Goal: Entertainment & Leisure: Consume media (video, audio)

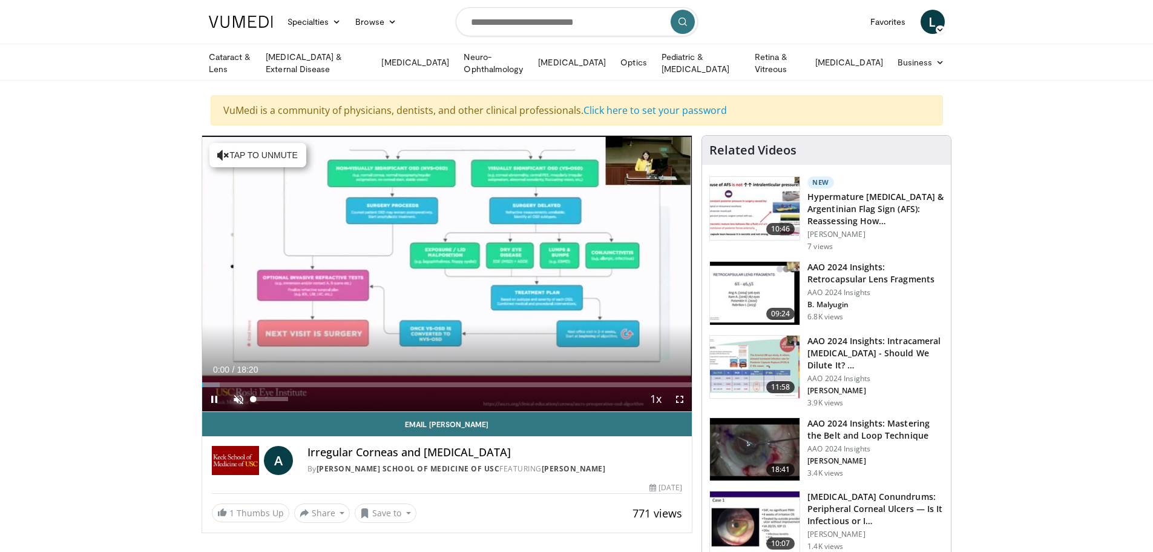
click at [237, 397] on span "Video Player" at bounding box center [238, 399] width 24 height 24
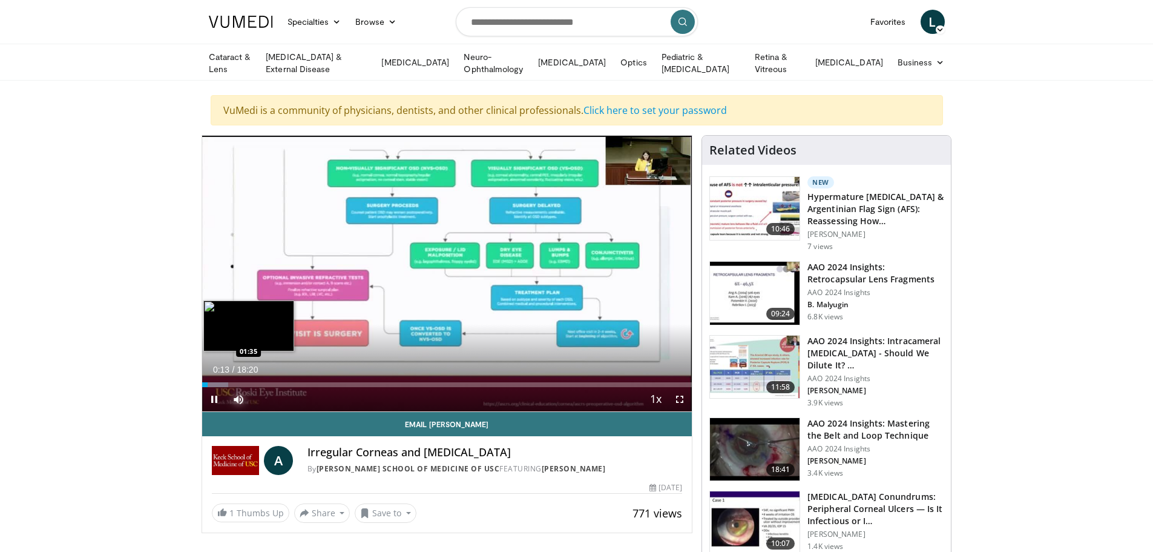
click at [245, 383] on div "Loaded : 5.40% 00:13 01:35" at bounding box center [447, 384] width 490 height 5
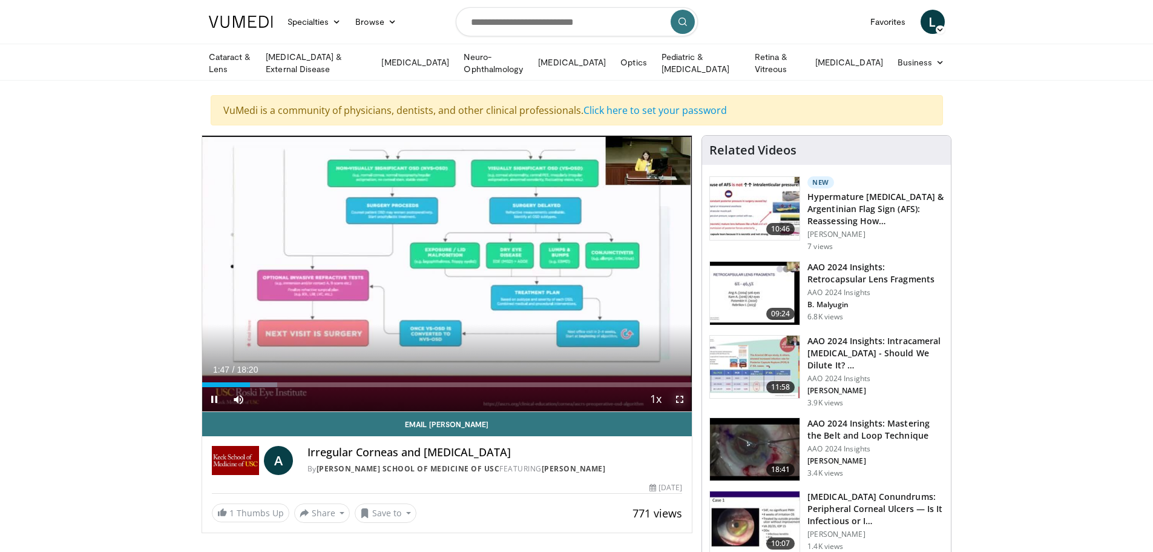
click at [681, 395] on span "Video Player" at bounding box center [680, 399] width 24 height 24
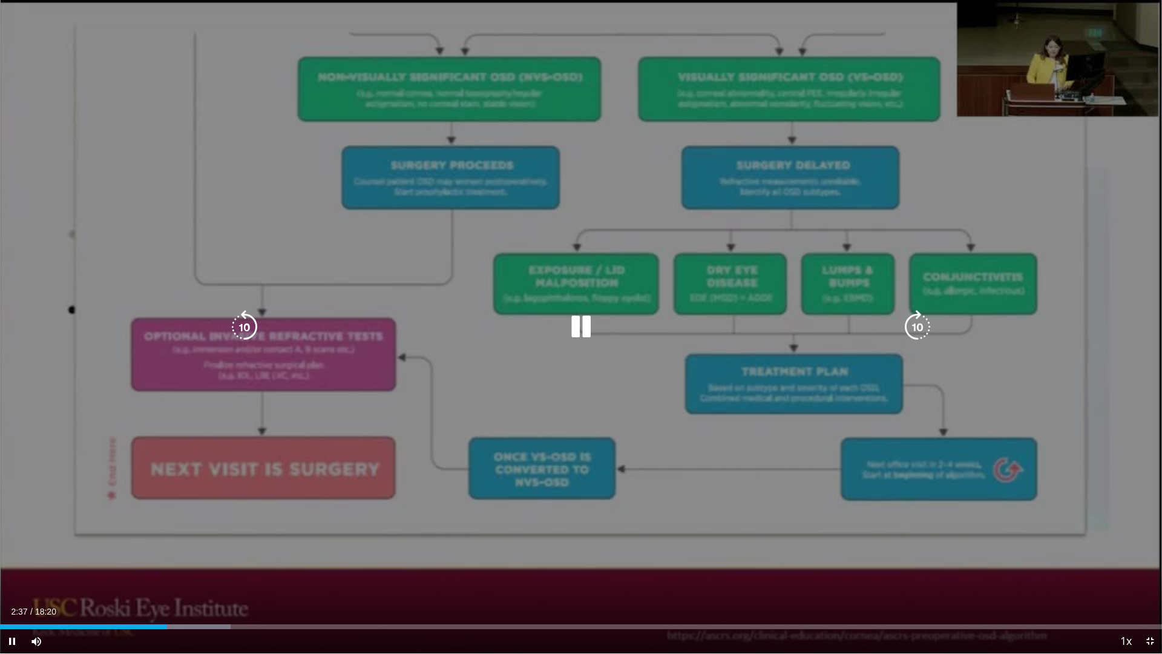
click at [917, 328] on icon "Video Player" at bounding box center [918, 327] width 34 height 34
click at [916, 329] on icon "Video Player" at bounding box center [918, 327] width 34 height 34
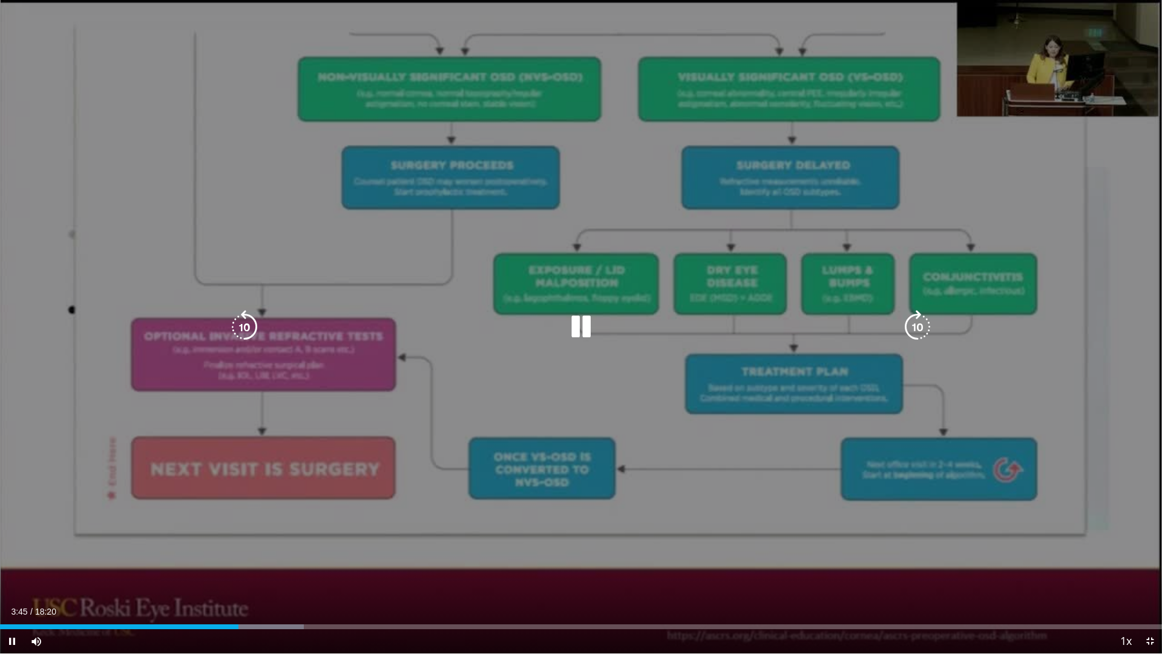
click at [917, 324] on icon "Video Player" at bounding box center [918, 327] width 34 height 34
click at [918, 327] on icon "Video Player" at bounding box center [918, 327] width 34 height 34
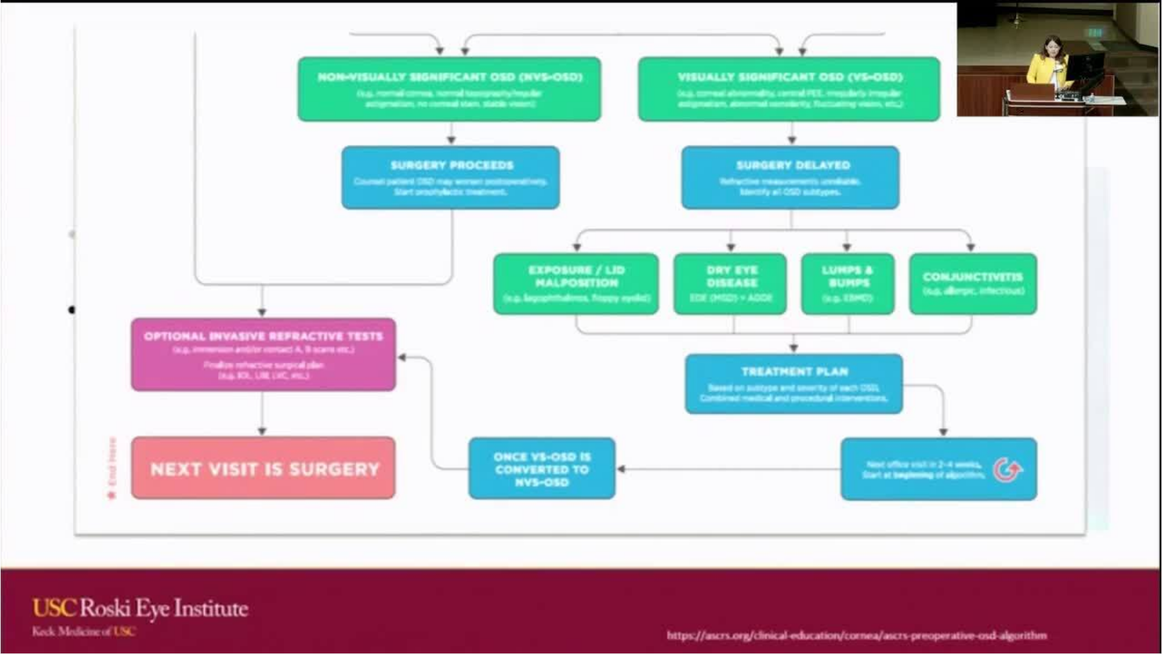
click at [918, 327] on div "10 seconds Tap to unmute" at bounding box center [581, 326] width 1162 height 653
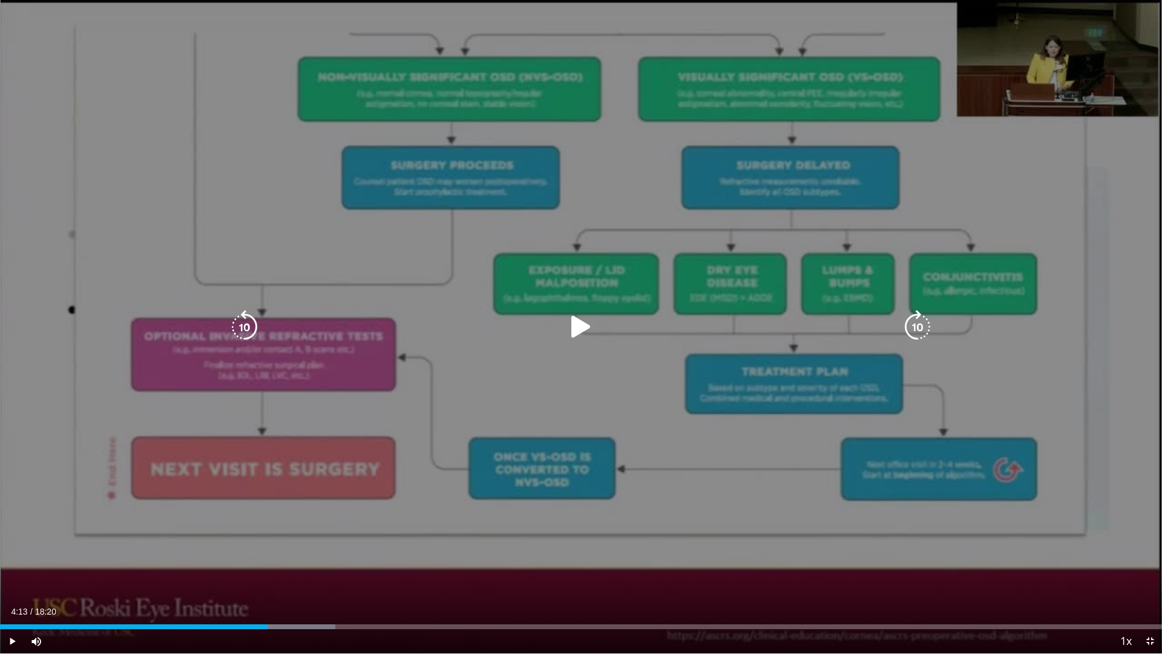
click at [917, 328] on icon "Video Player" at bounding box center [918, 327] width 34 height 34
click at [917, 383] on div "10 seconds Tap to unmute" at bounding box center [581, 326] width 1162 height 653
click at [918, 329] on icon "Video Player" at bounding box center [918, 327] width 34 height 34
click at [917, 329] on icon "Video Player" at bounding box center [918, 327] width 34 height 34
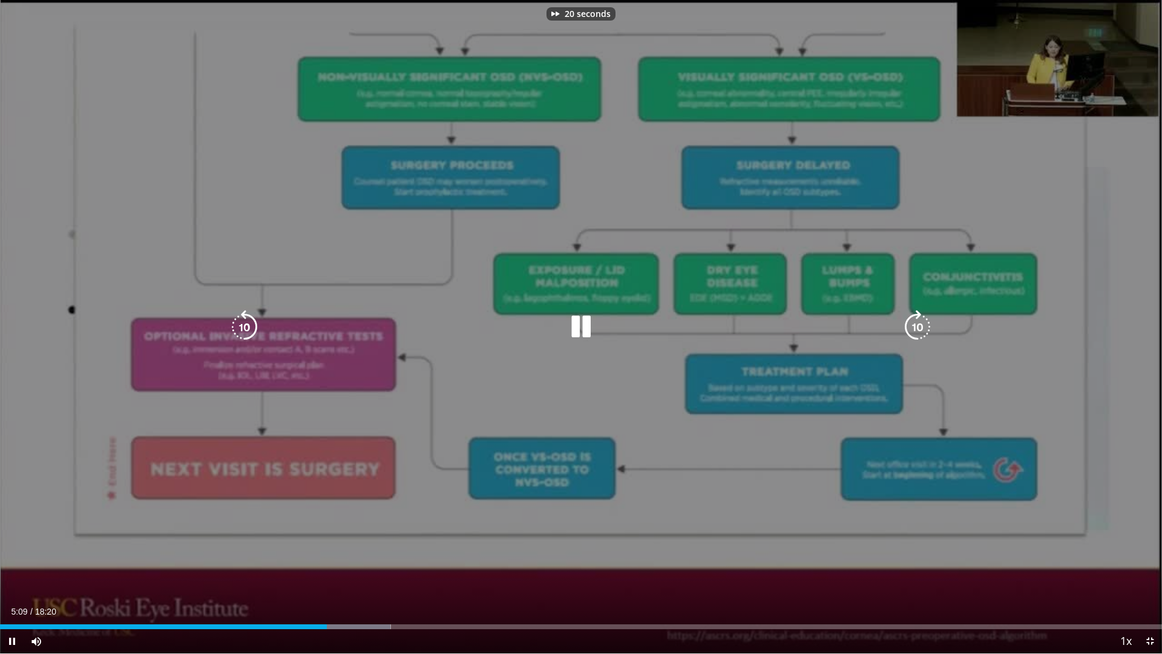
click at [917, 329] on icon "Video Player" at bounding box center [918, 327] width 34 height 34
click at [914, 325] on icon "Video Player" at bounding box center [918, 327] width 34 height 34
click at [915, 328] on icon "Video Player" at bounding box center [918, 327] width 34 height 34
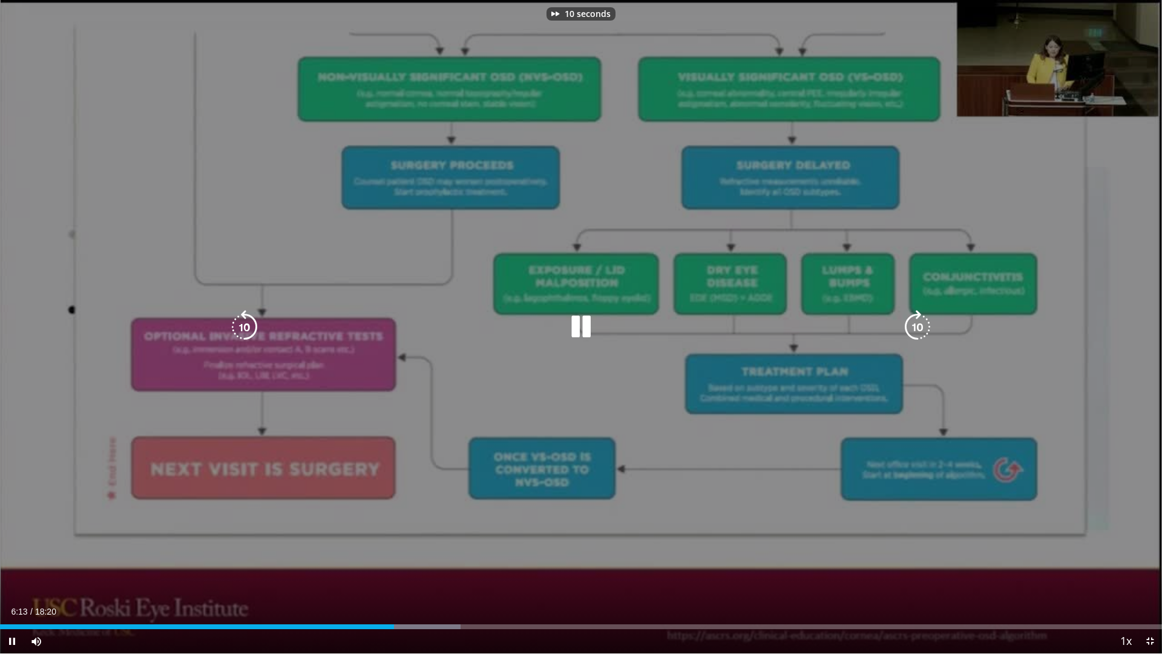
click at [915, 328] on icon "Video Player" at bounding box center [918, 327] width 34 height 34
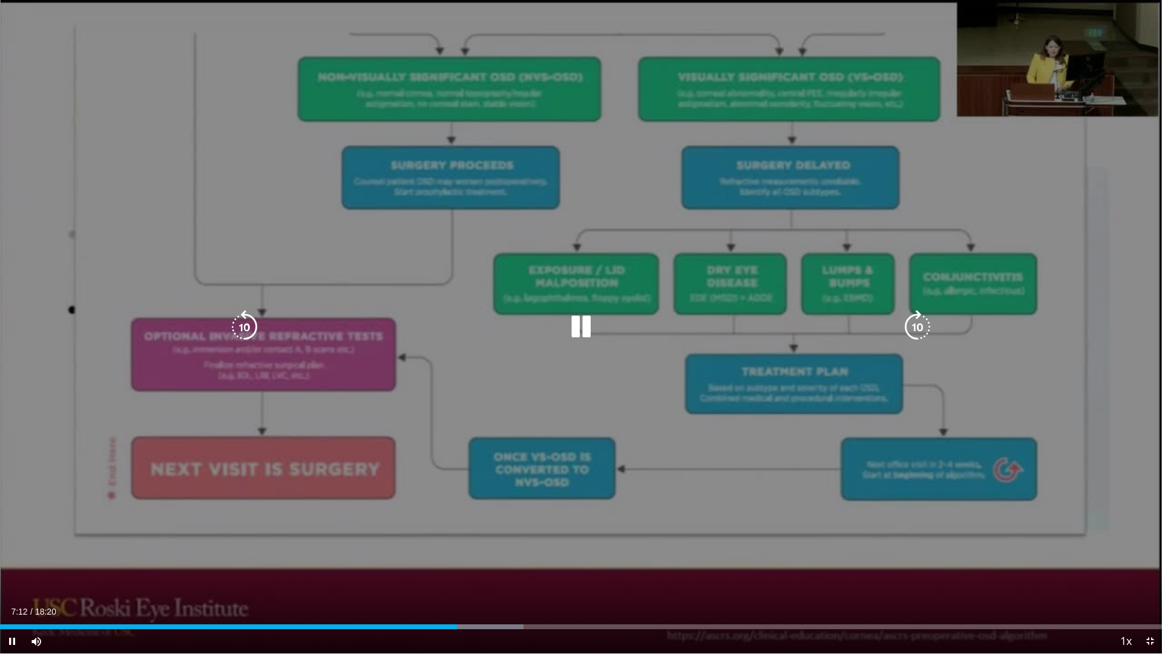
click at [915, 328] on icon "Video Player" at bounding box center [918, 327] width 34 height 34
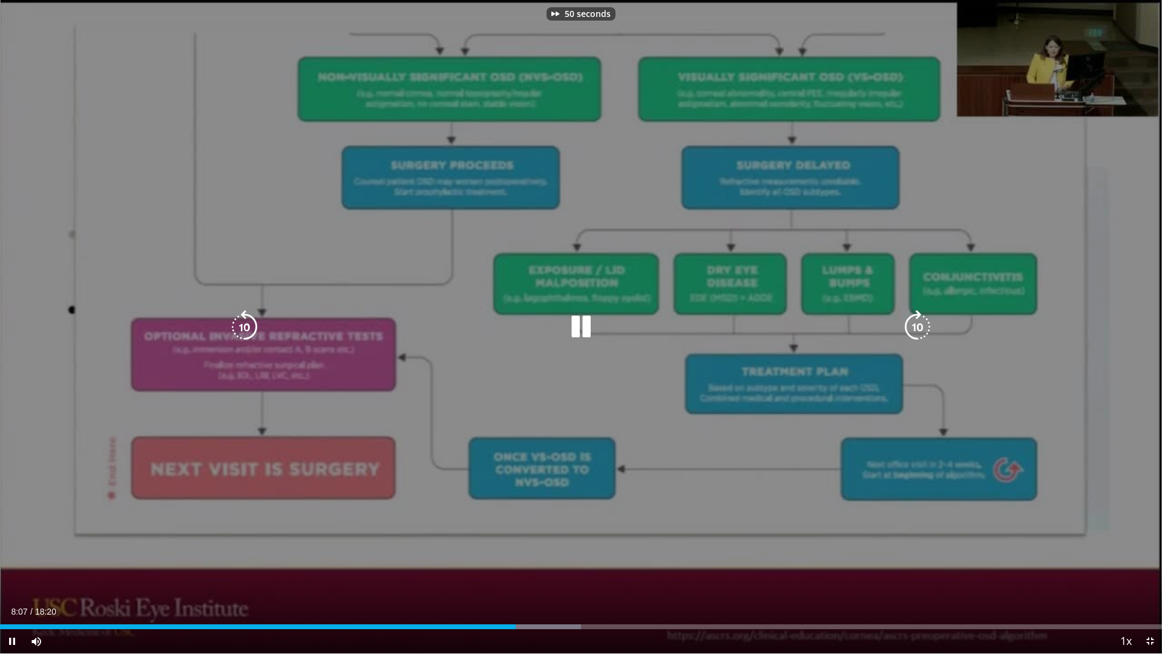
click at [915, 328] on icon "Video Player" at bounding box center [918, 327] width 34 height 34
click at [868, 372] on div "70 seconds Tap to unmute" at bounding box center [581, 326] width 1162 height 653
click at [899, 351] on div "70 seconds Tap to unmute" at bounding box center [581, 326] width 1162 height 653
click at [921, 328] on icon "Video Player" at bounding box center [918, 327] width 34 height 34
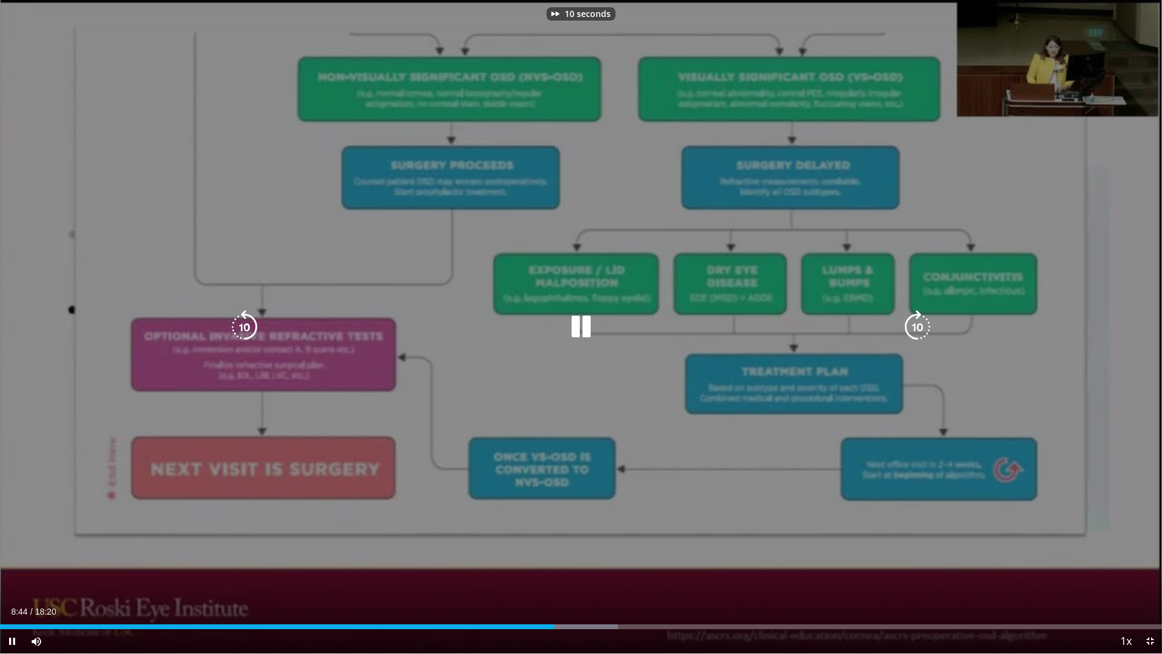
click at [921, 328] on icon "Video Player" at bounding box center [918, 327] width 34 height 34
click at [918, 331] on icon "Video Player" at bounding box center [918, 327] width 34 height 34
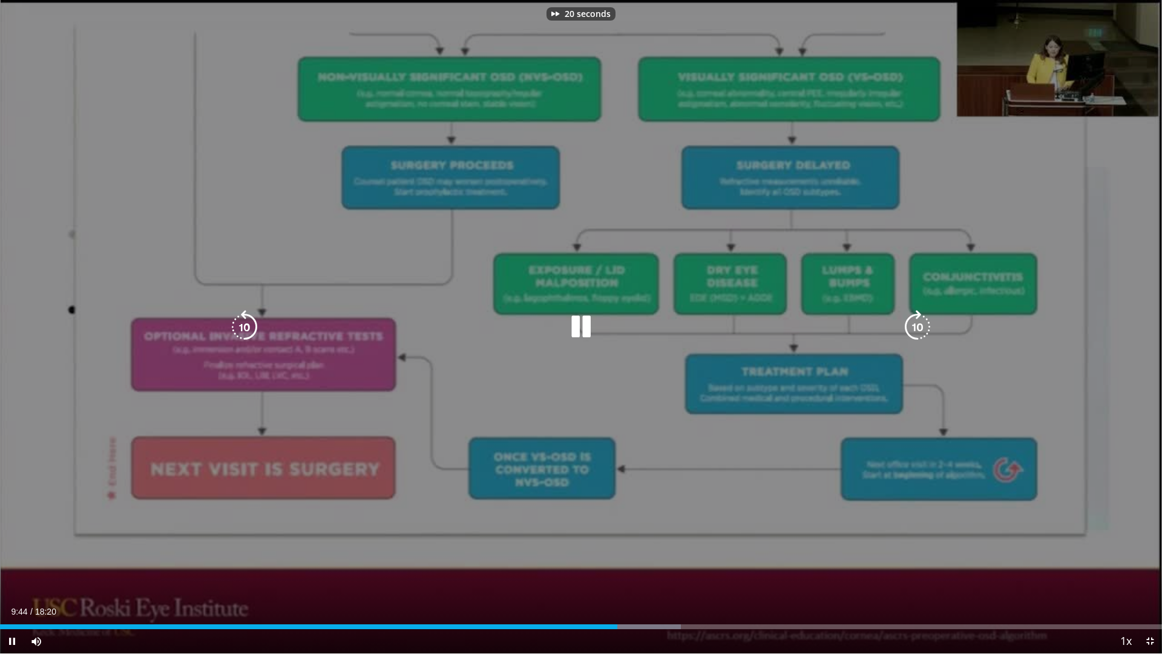
click at [917, 330] on icon "Video Player" at bounding box center [918, 327] width 34 height 34
click at [917, 326] on icon "Video Player" at bounding box center [918, 327] width 34 height 34
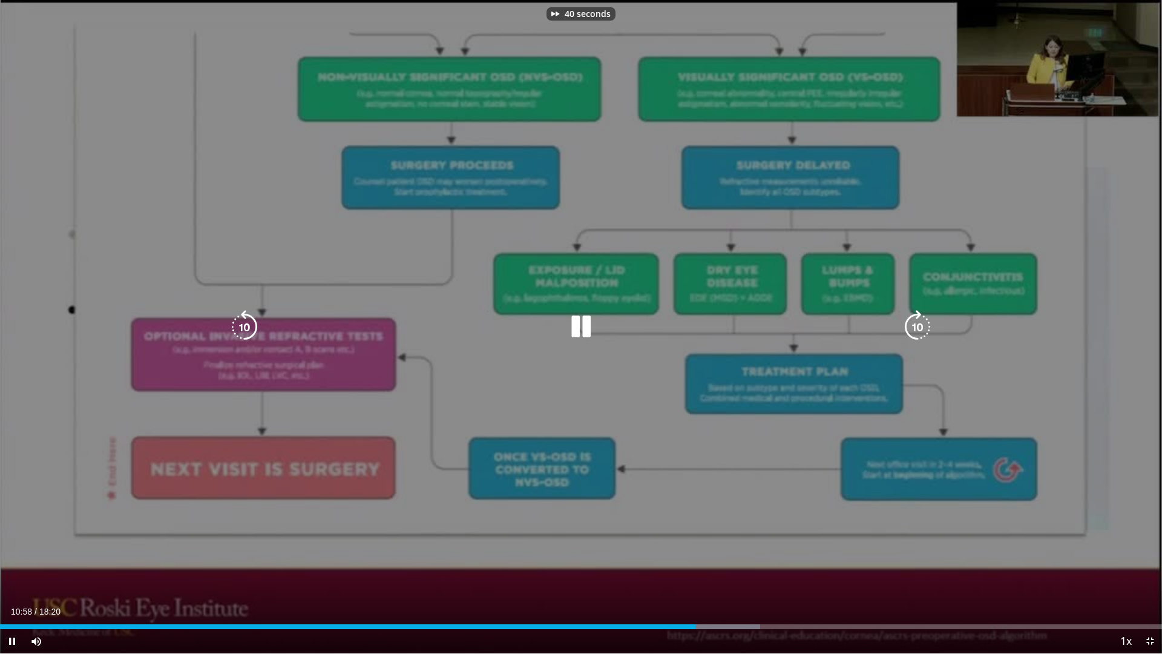
click at [917, 326] on icon "Video Player" at bounding box center [918, 327] width 34 height 34
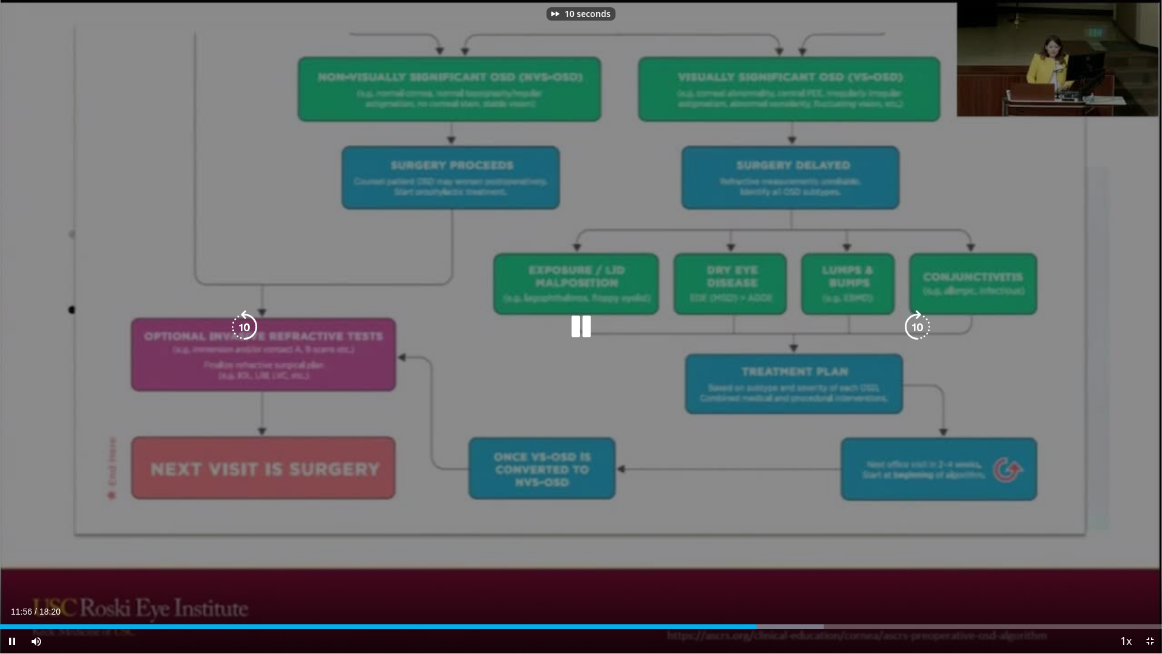
click at [917, 326] on icon "Video Player" at bounding box center [918, 327] width 34 height 34
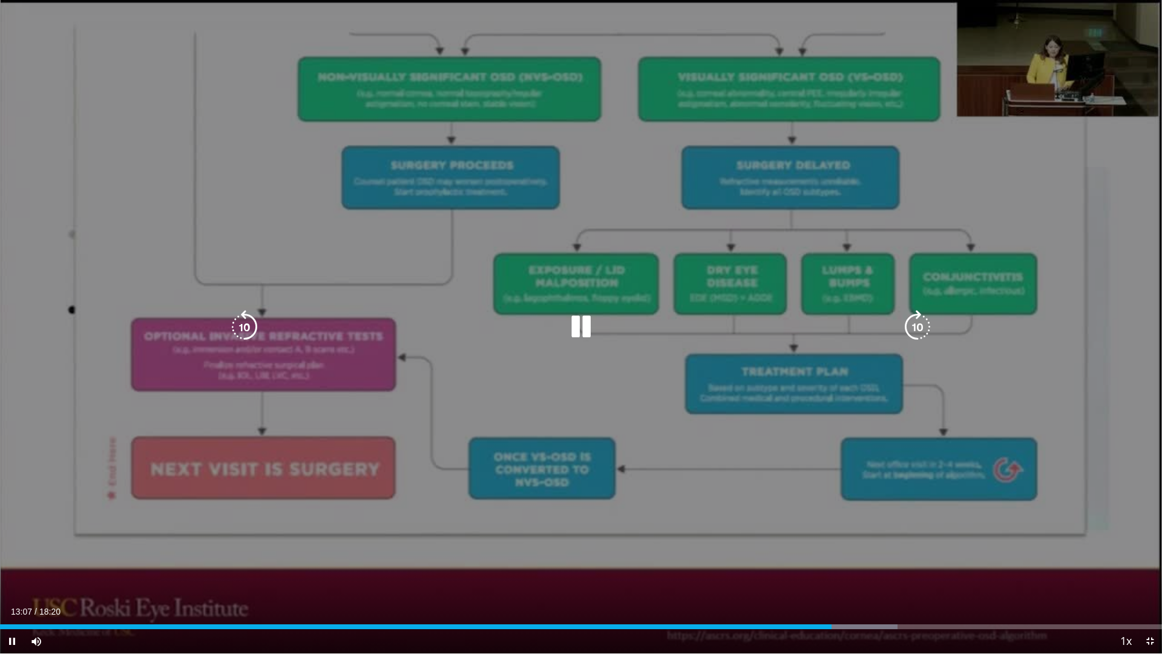
click at [919, 320] on icon "Video Player" at bounding box center [918, 327] width 34 height 34
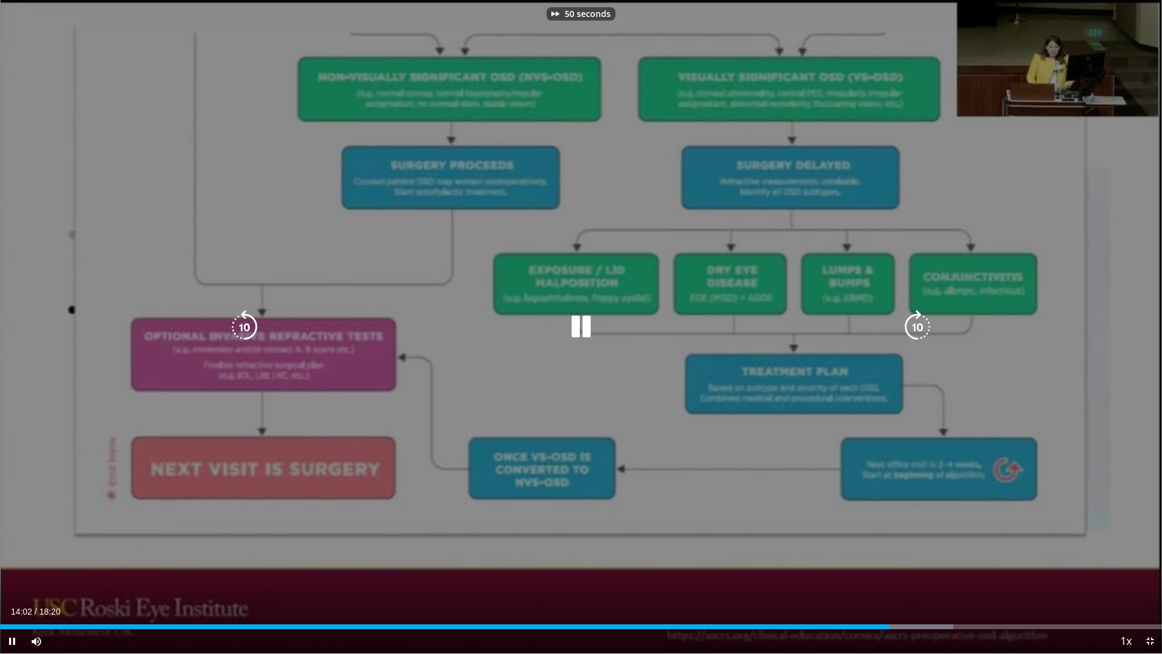
click at [919, 320] on icon "Video Player" at bounding box center [918, 327] width 34 height 34
click at [918, 319] on icon "Video Player" at bounding box center [918, 327] width 34 height 34
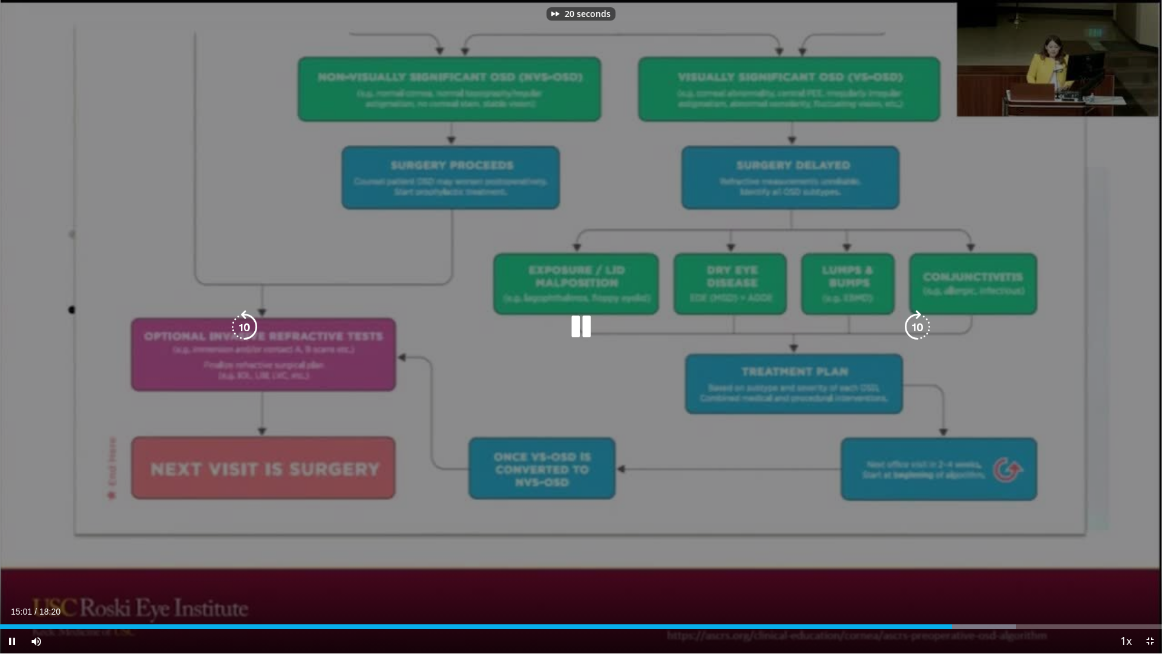
click at [918, 319] on icon "Video Player" at bounding box center [918, 327] width 34 height 34
click at [917, 322] on div "40 seconds Tap to unmute" at bounding box center [581, 326] width 1162 height 653
click at [844, 358] on div "40 seconds Tap to unmute" at bounding box center [581, 326] width 1162 height 653
click at [914, 327] on icon "Video Player" at bounding box center [918, 327] width 34 height 34
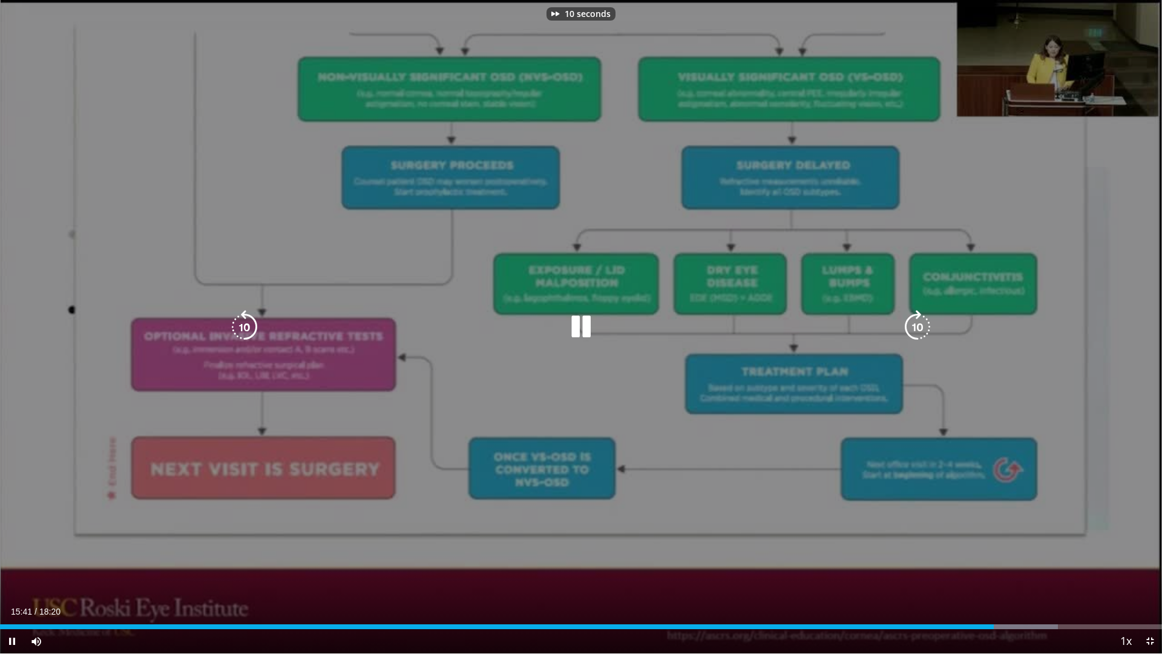
click at [914, 327] on icon "Video Player" at bounding box center [918, 327] width 34 height 34
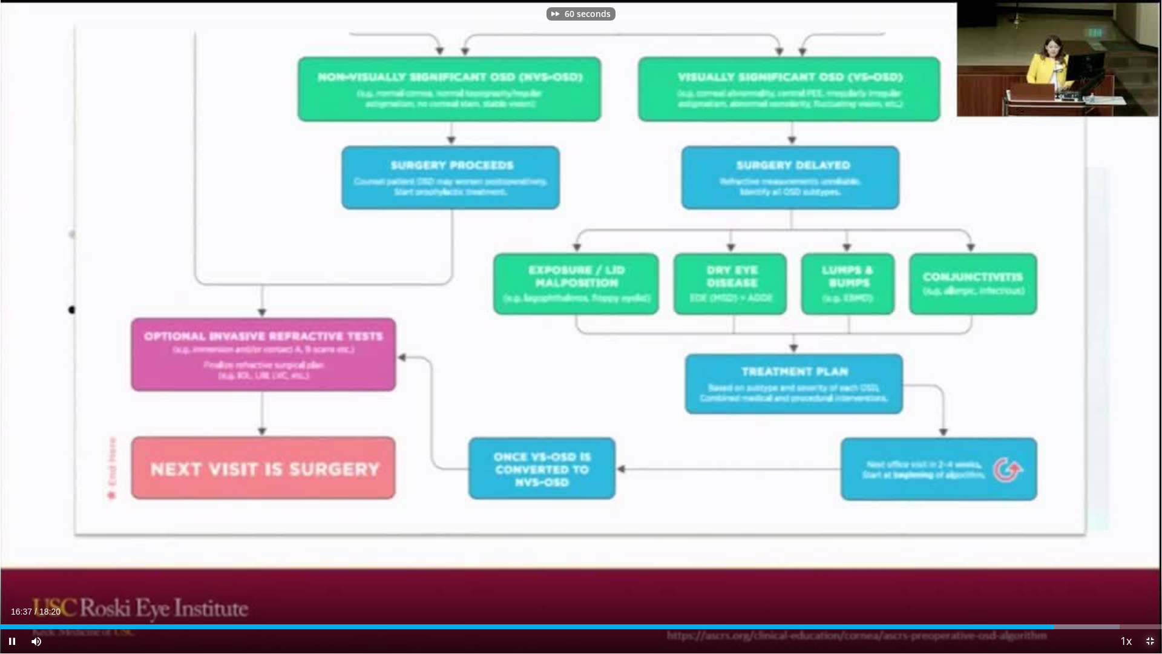
click at [1151, 551] on span "Video Player" at bounding box center [1150, 641] width 24 height 24
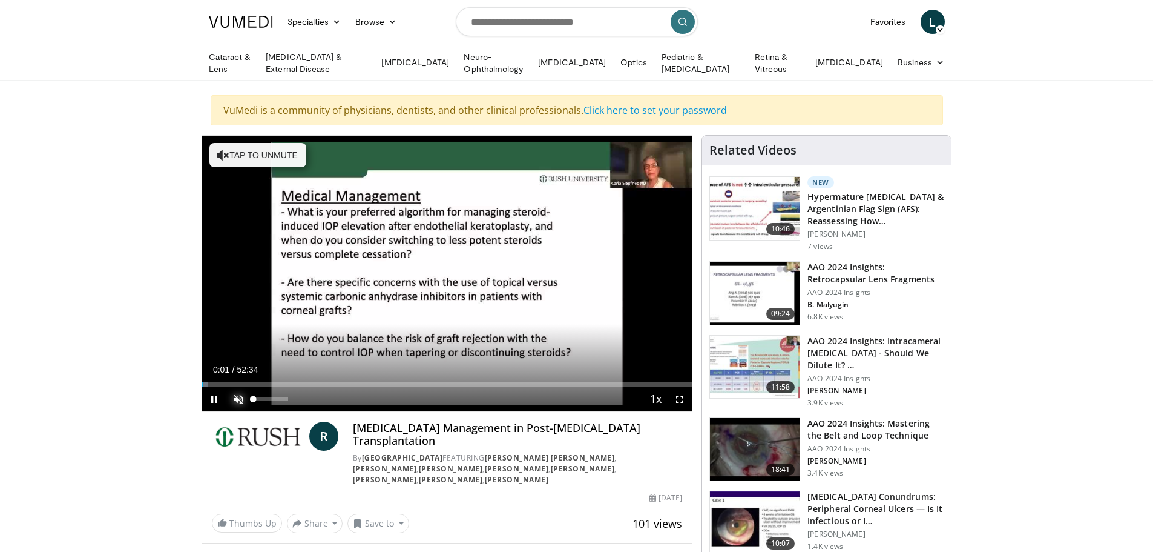
click at [241, 396] on span "Video Player" at bounding box center [238, 399] width 24 height 24
click at [680, 394] on span "Video Player" at bounding box center [680, 399] width 24 height 24
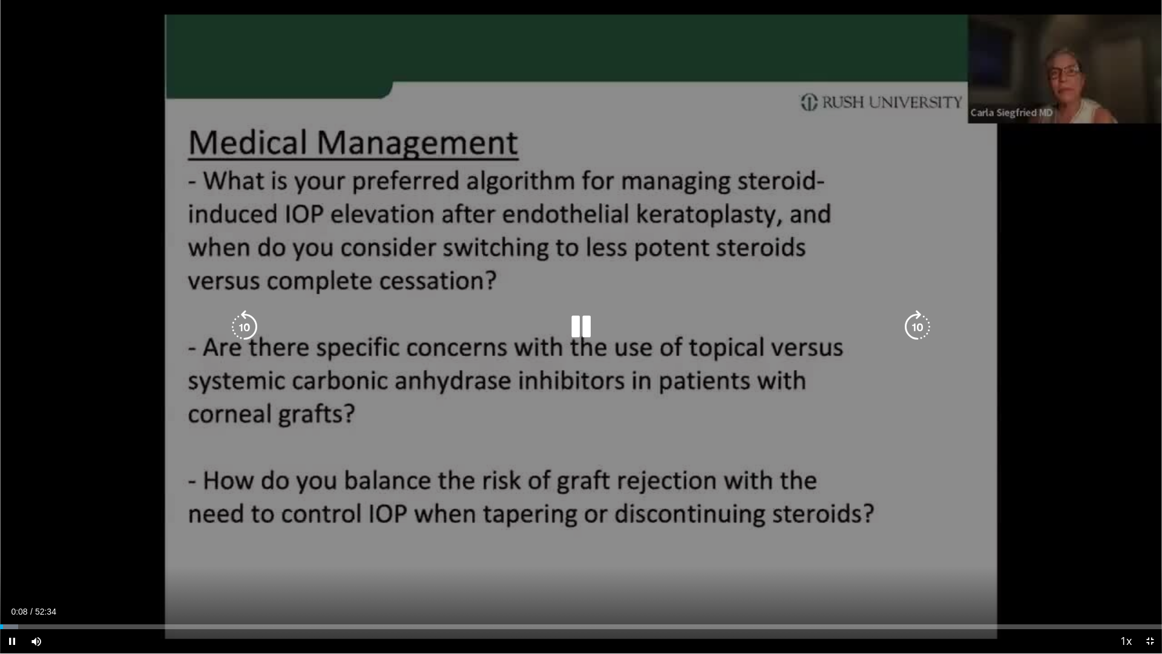
click at [917, 328] on icon "Video Player" at bounding box center [918, 327] width 34 height 34
click at [917, 322] on icon "Video Player" at bounding box center [918, 327] width 34 height 34
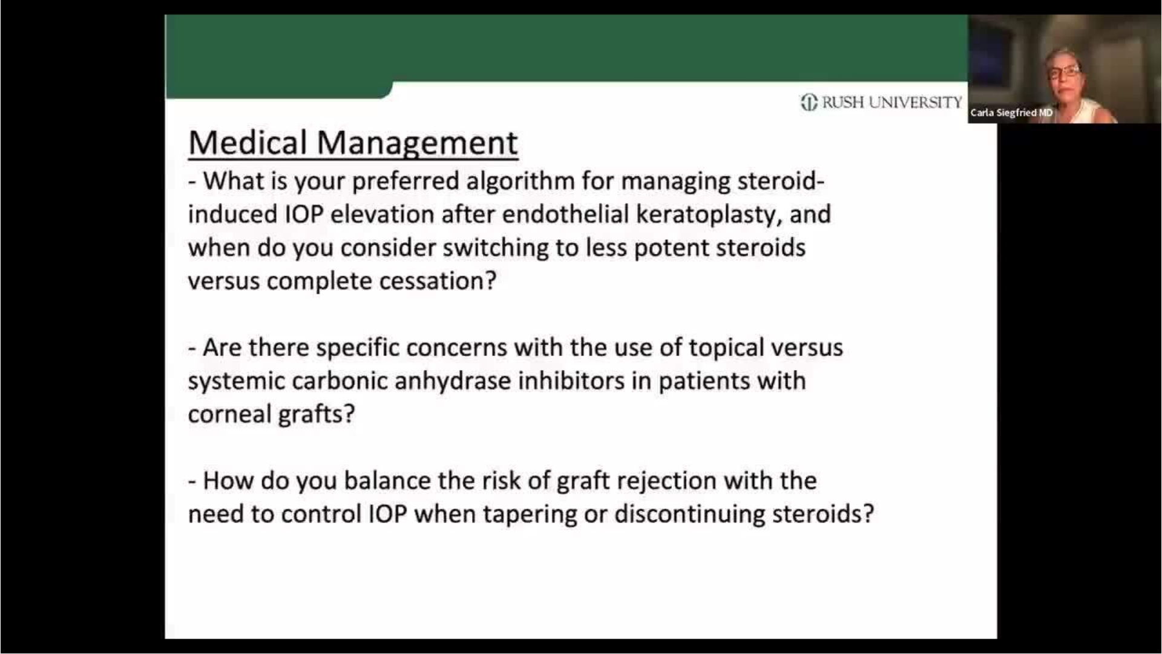
click at [916, 323] on div "30 seconds Tap to unmute" at bounding box center [581, 326] width 1162 height 653
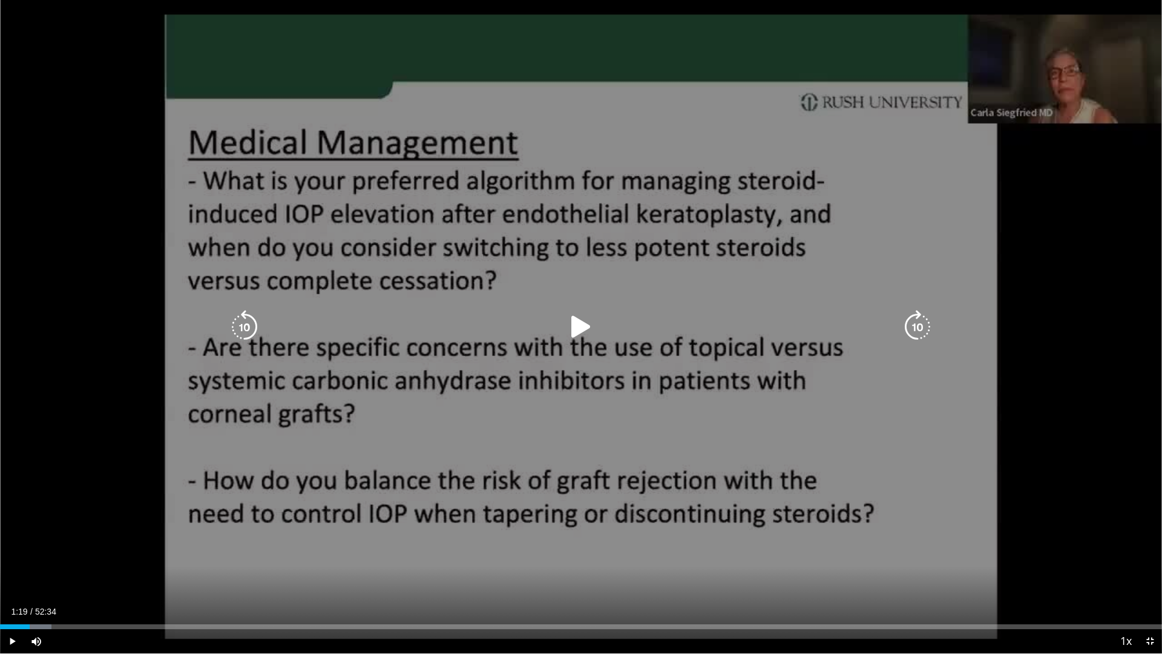
click at [885, 368] on div "30 seconds Tap to unmute" at bounding box center [581, 326] width 1162 height 653
click at [915, 329] on icon "Video Player" at bounding box center [918, 327] width 34 height 34
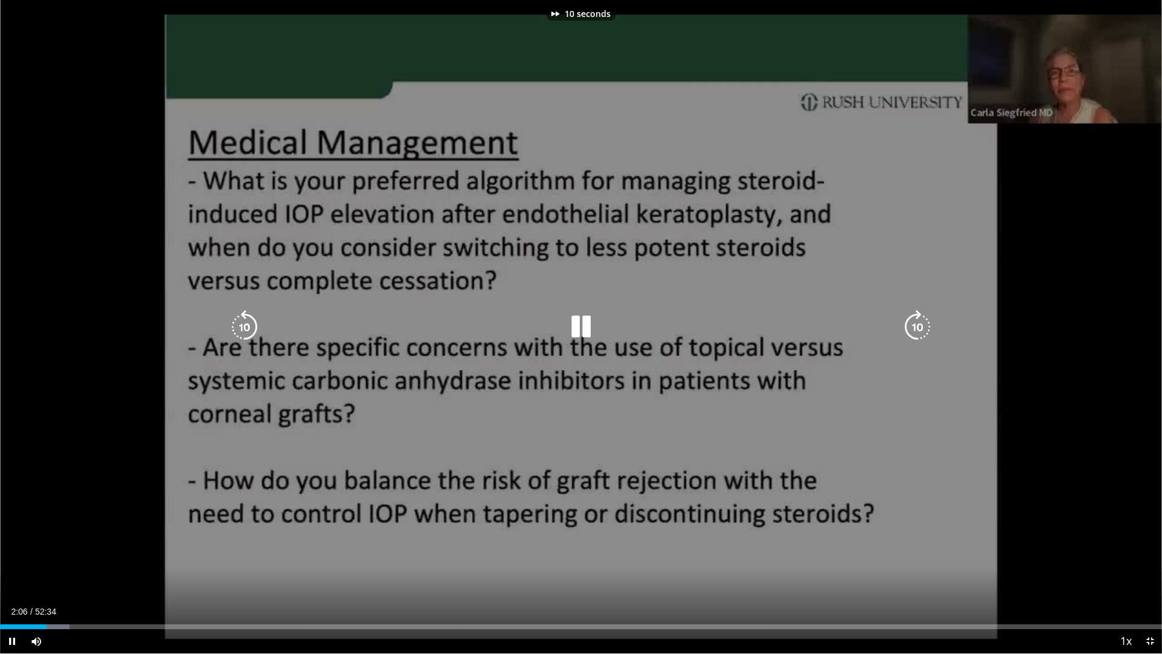
click at [915, 329] on icon "Video Player" at bounding box center [918, 327] width 34 height 34
click at [914, 328] on icon "Video Player" at bounding box center [918, 327] width 34 height 34
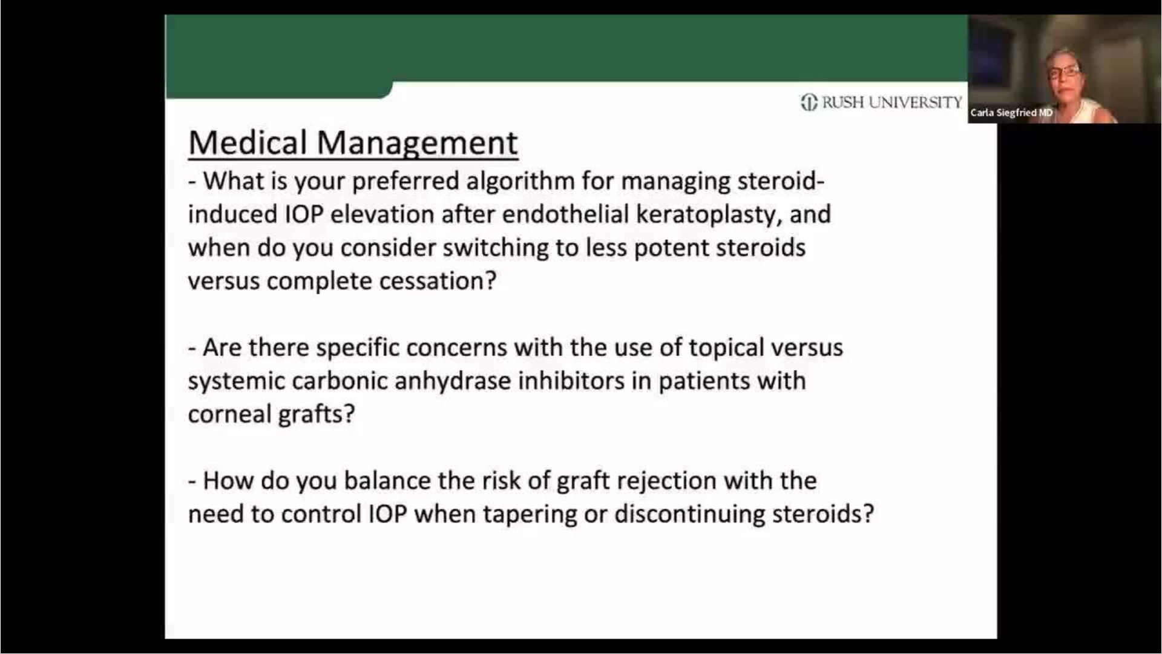
click at [914, 328] on div "10 seconds Tap to unmute" at bounding box center [581, 326] width 1162 height 653
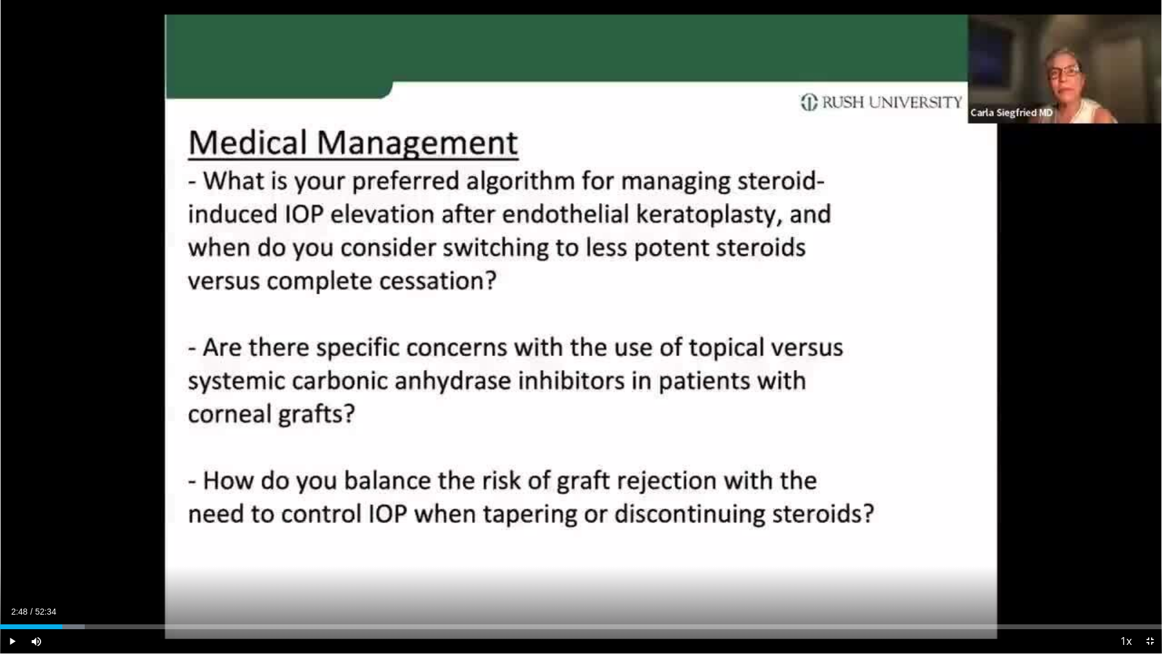
click at [914, 328] on div "10 seconds Tap to unmute" at bounding box center [581, 326] width 1162 height 653
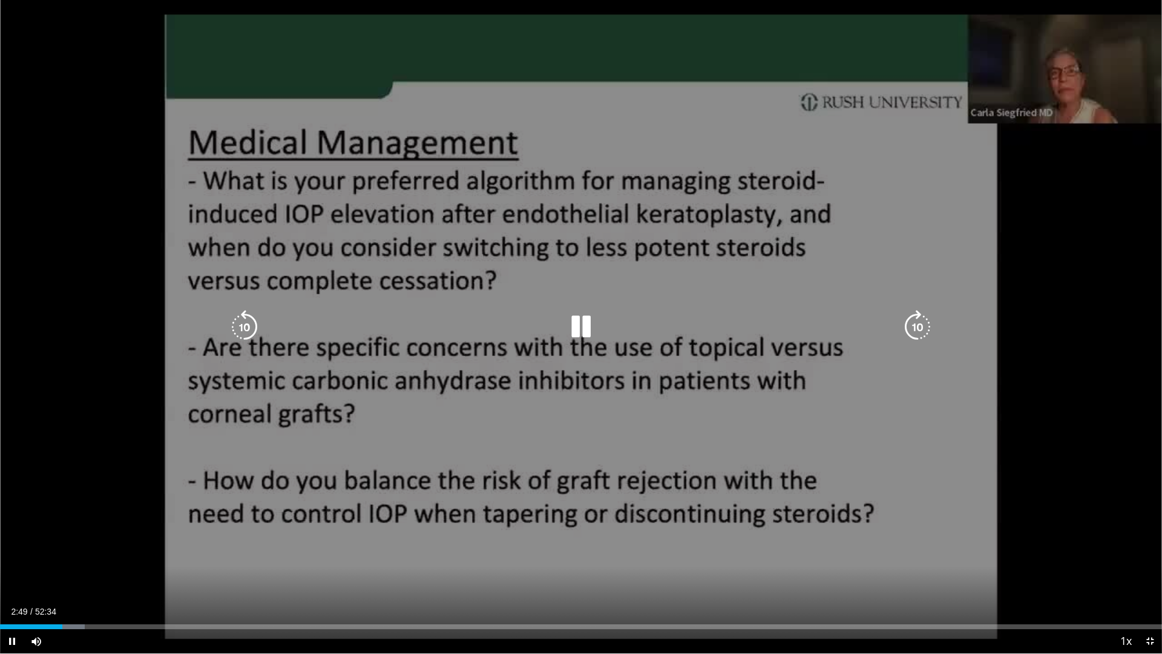
click at [915, 326] on icon "Video Player" at bounding box center [918, 327] width 34 height 34
click at [916, 328] on icon "Video Player" at bounding box center [918, 327] width 34 height 34
click at [915, 328] on icon "Video Player" at bounding box center [918, 327] width 34 height 34
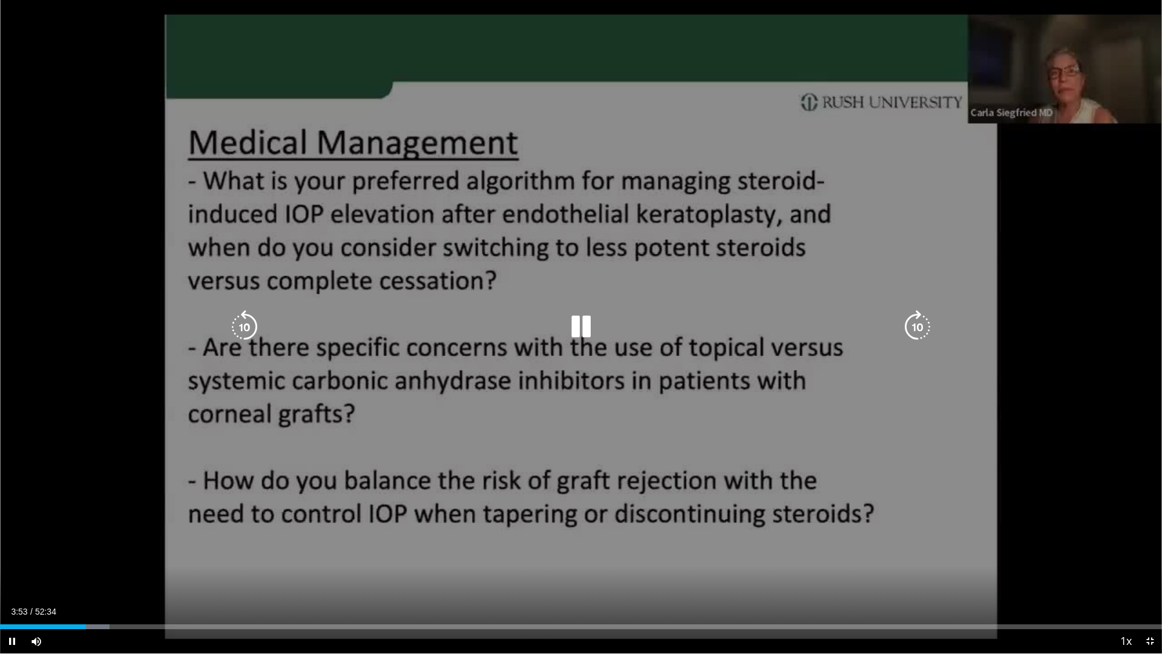
click at [916, 328] on icon "Video Player" at bounding box center [918, 327] width 34 height 34
click at [916, 328] on div "10 seconds Tap to unmute" at bounding box center [581, 326] width 1162 height 653
click at [902, 381] on div "10 seconds Tap to unmute" at bounding box center [581, 326] width 1162 height 653
click at [917, 326] on icon "Video Player" at bounding box center [918, 327] width 34 height 34
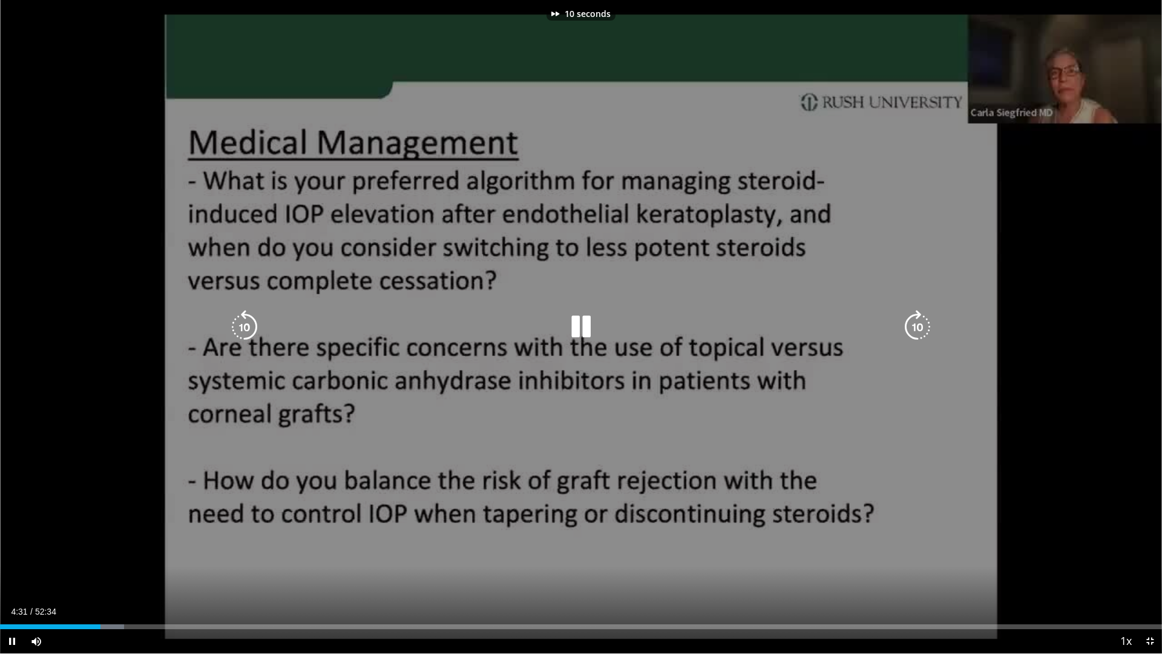
click at [917, 326] on icon "Video Player" at bounding box center [918, 327] width 34 height 34
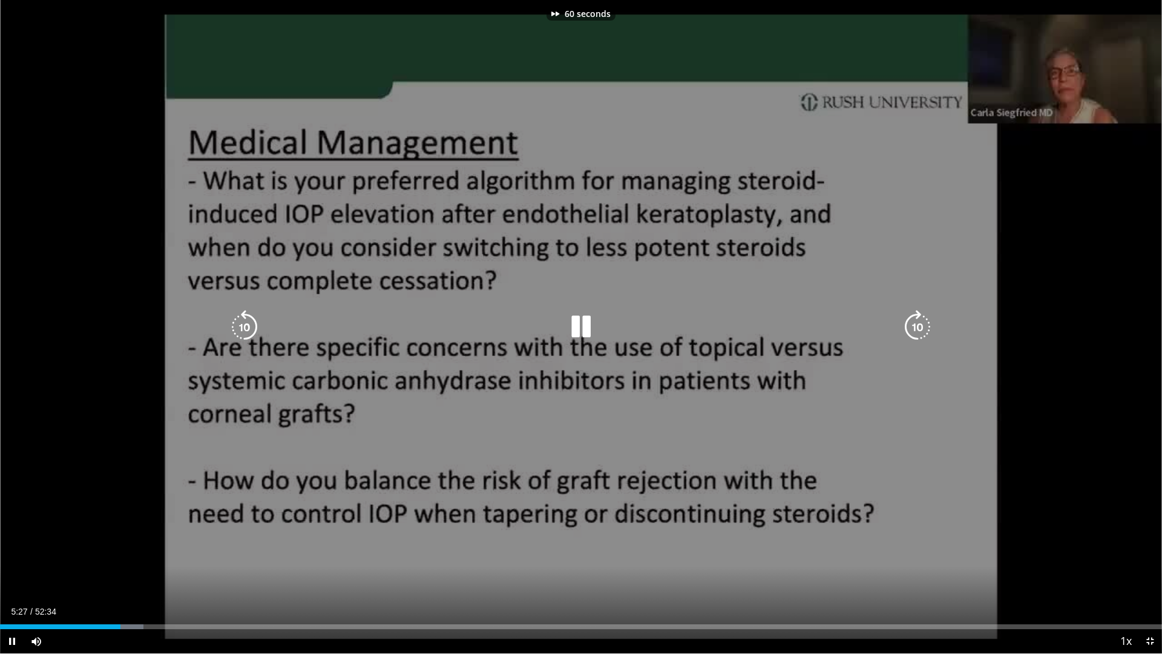
click at [917, 326] on icon "Video Player" at bounding box center [918, 327] width 34 height 34
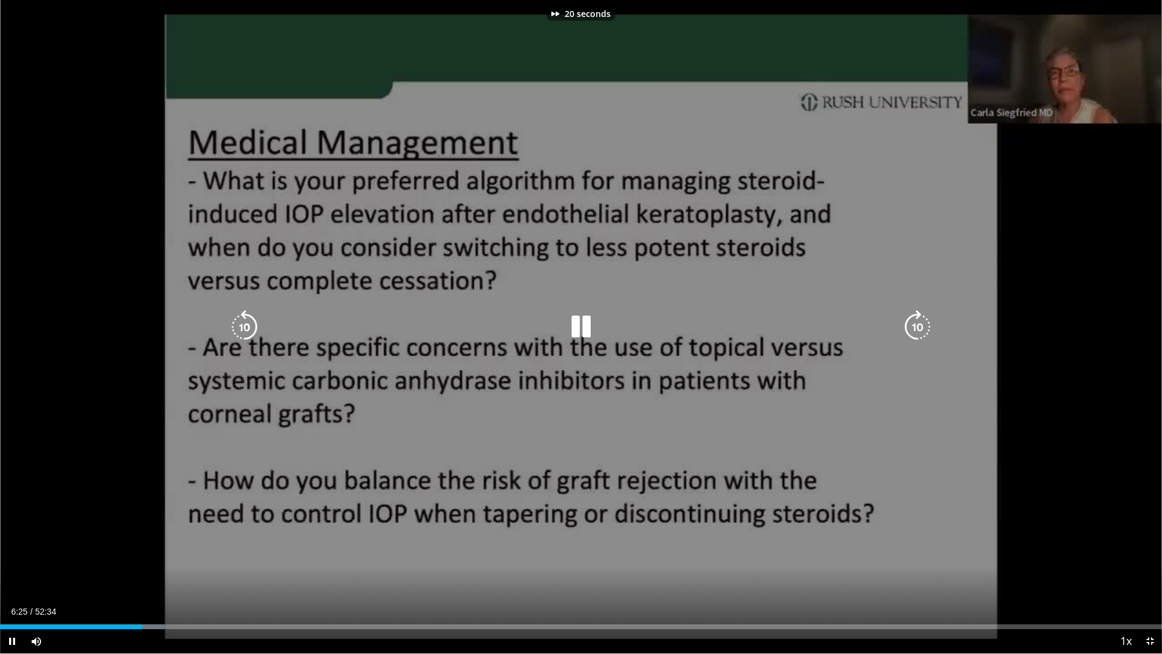
click at [917, 326] on icon "Video Player" at bounding box center [918, 327] width 34 height 34
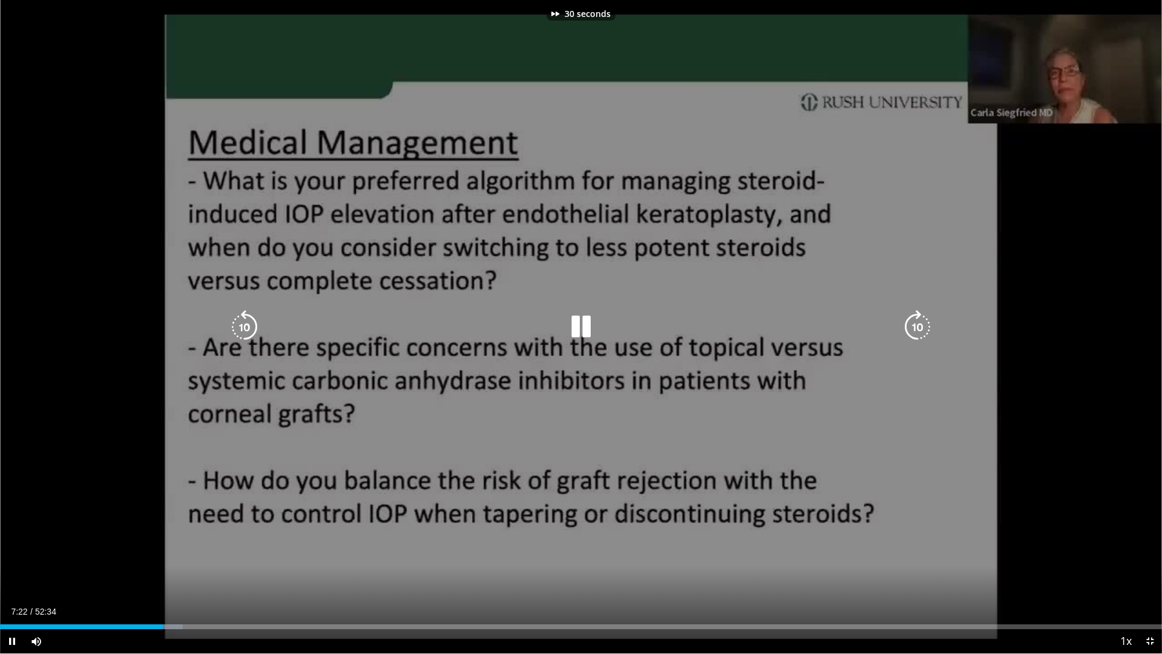
click at [917, 326] on icon "Video Player" at bounding box center [918, 327] width 34 height 34
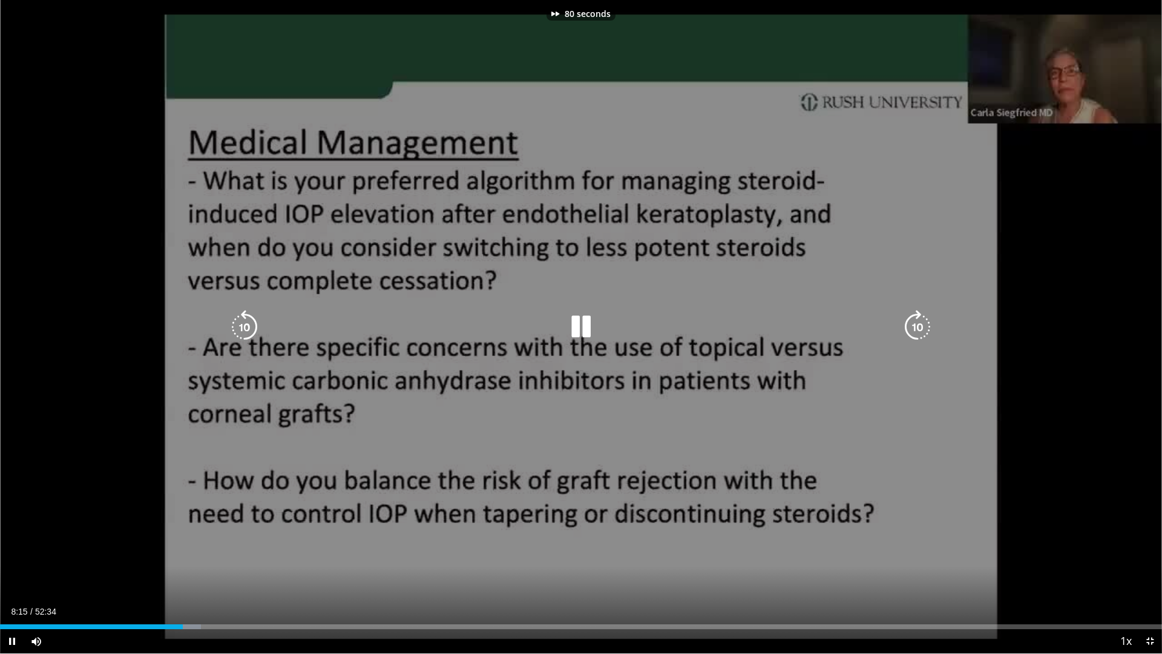
click at [917, 326] on icon "Video Player" at bounding box center [918, 327] width 34 height 34
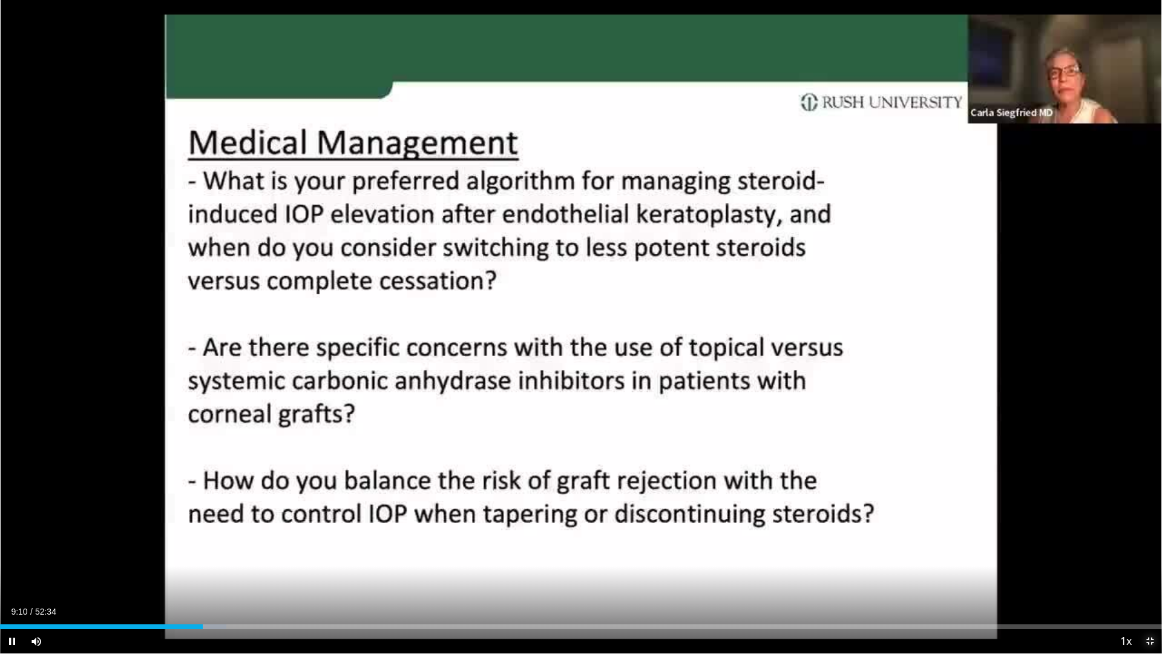
click at [1143, 551] on span "Video Player" at bounding box center [1150, 641] width 24 height 24
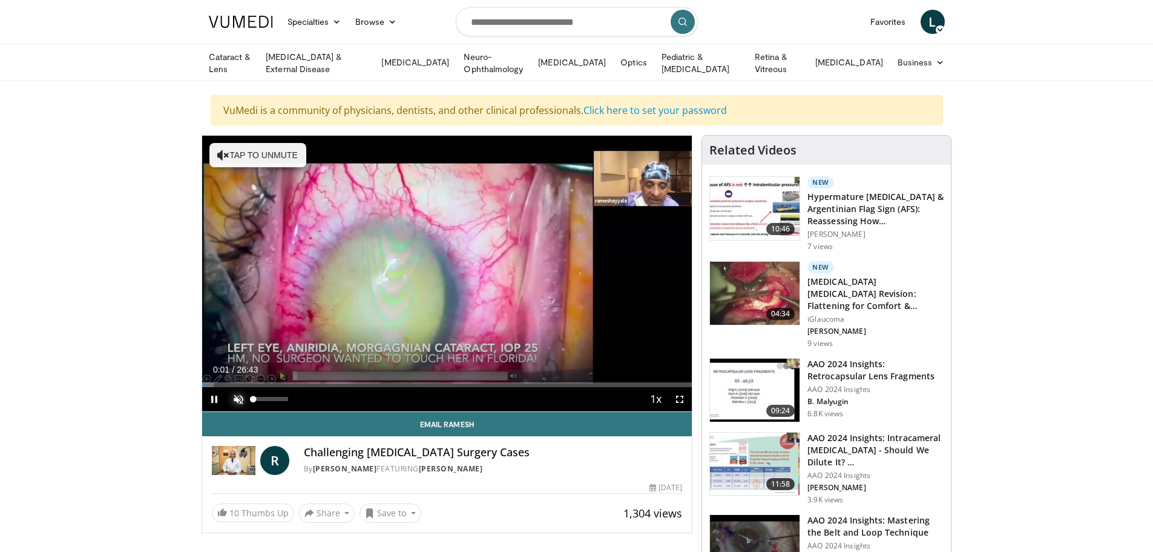
click at [239, 391] on span "Video Player" at bounding box center [238, 399] width 24 height 24
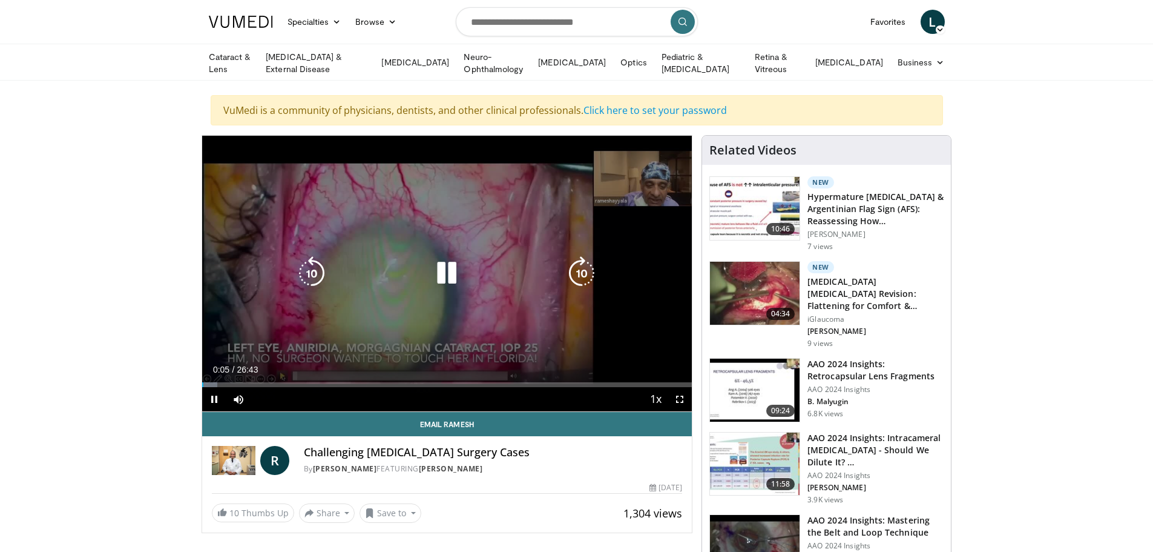
click at [446, 274] on icon "Video Player" at bounding box center [447, 273] width 34 height 34
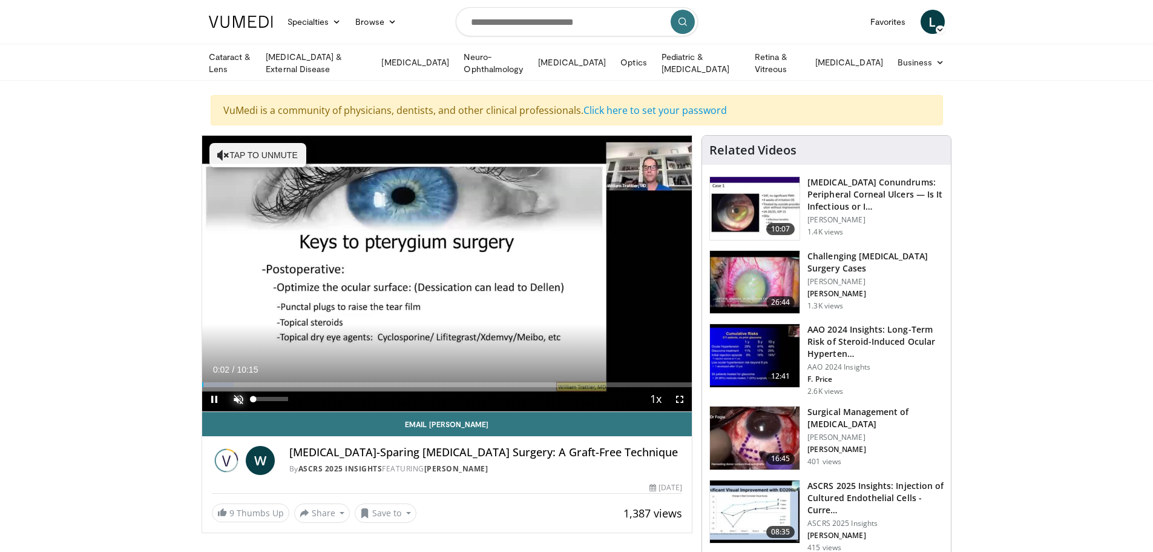
click at [242, 395] on span "Video Player" at bounding box center [238, 399] width 24 height 24
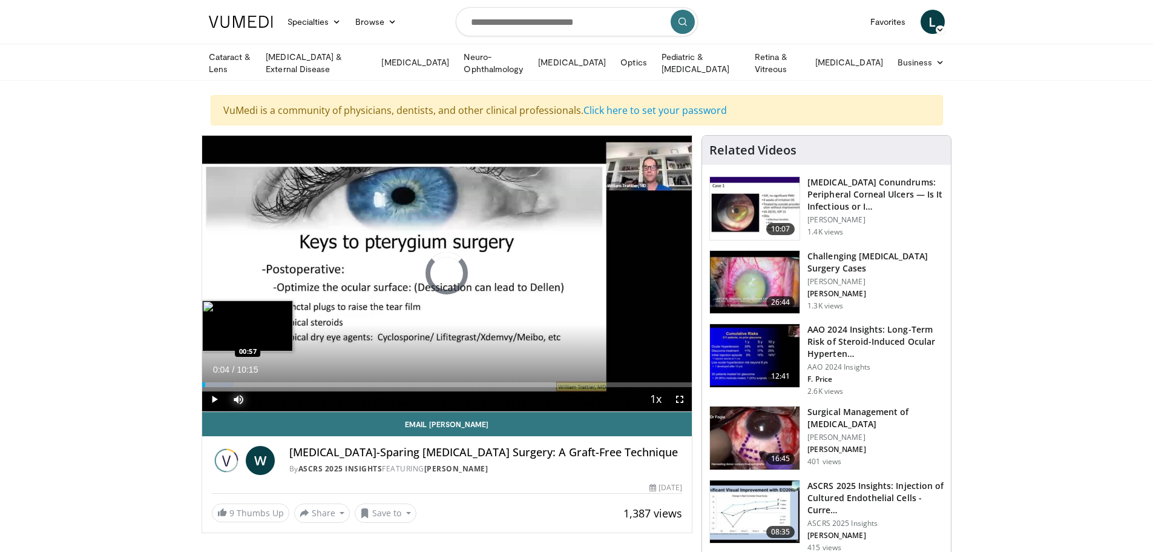
click at [248, 384] on div "Loaded : 6.43% 00:04 00:57" at bounding box center [447, 384] width 490 height 5
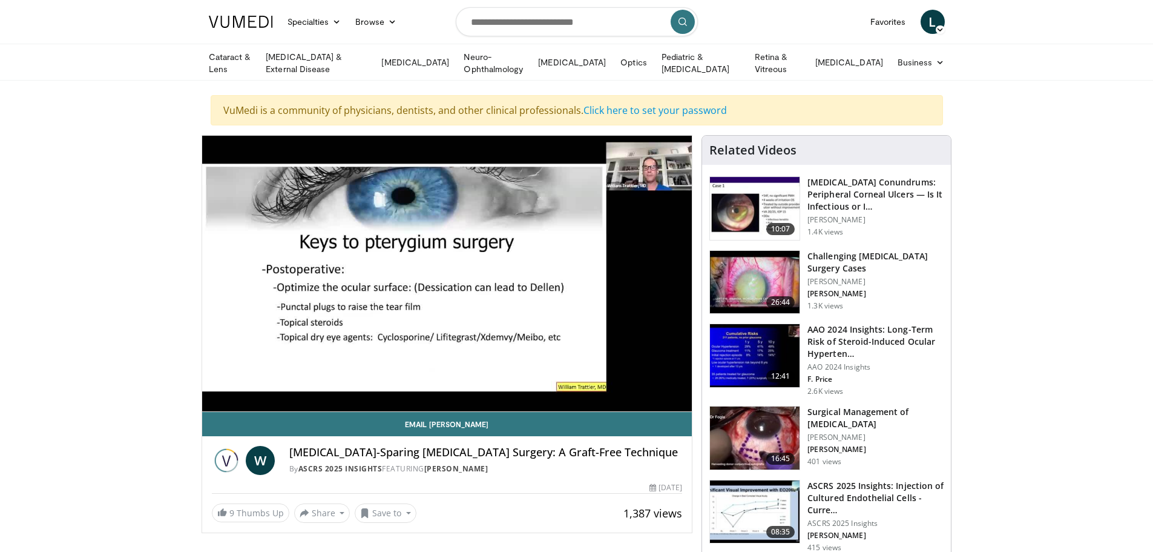
click at [282, 383] on div "10 seconds Tap to unmute" at bounding box center [447, 273] width 490 height 275
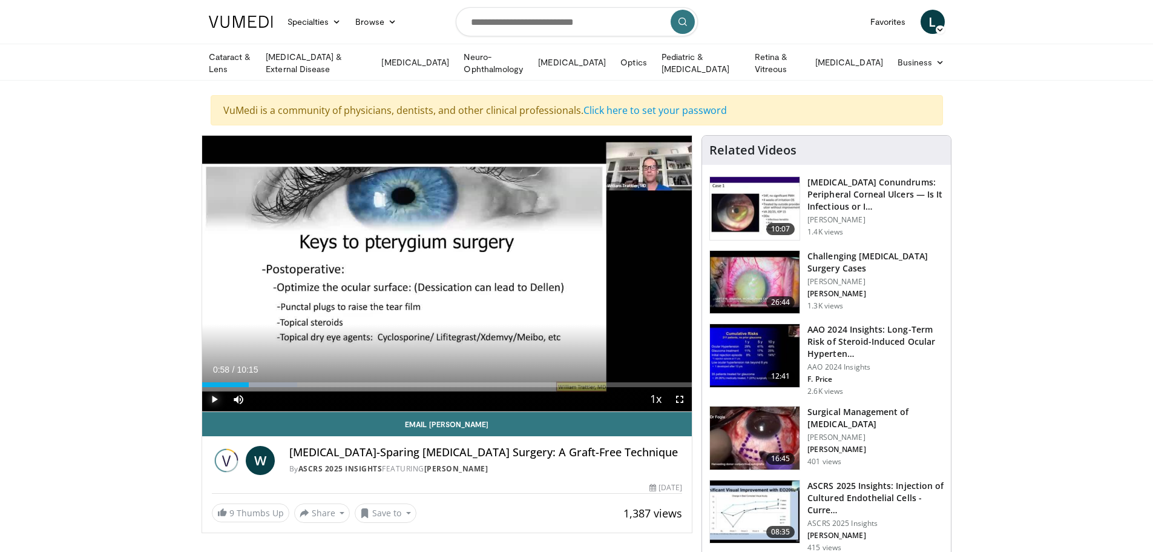
click at [217, 395] on span "Video Player" at bounding box center [214, 399] width 24 height 24
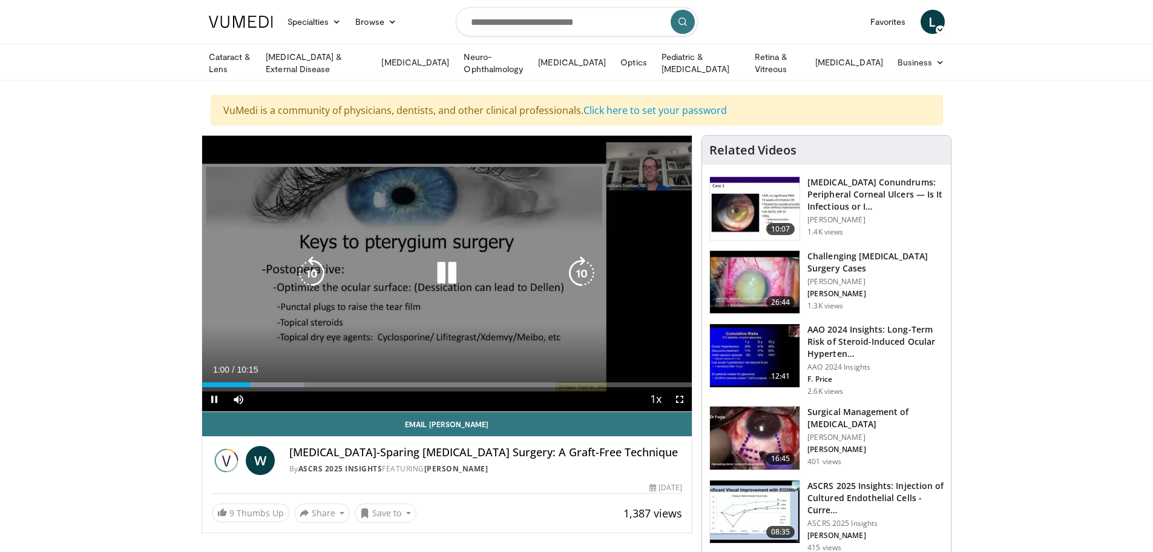
click at [585, 267] on icon "Video Player" at bounding box center [582, 273] width 34 height 34
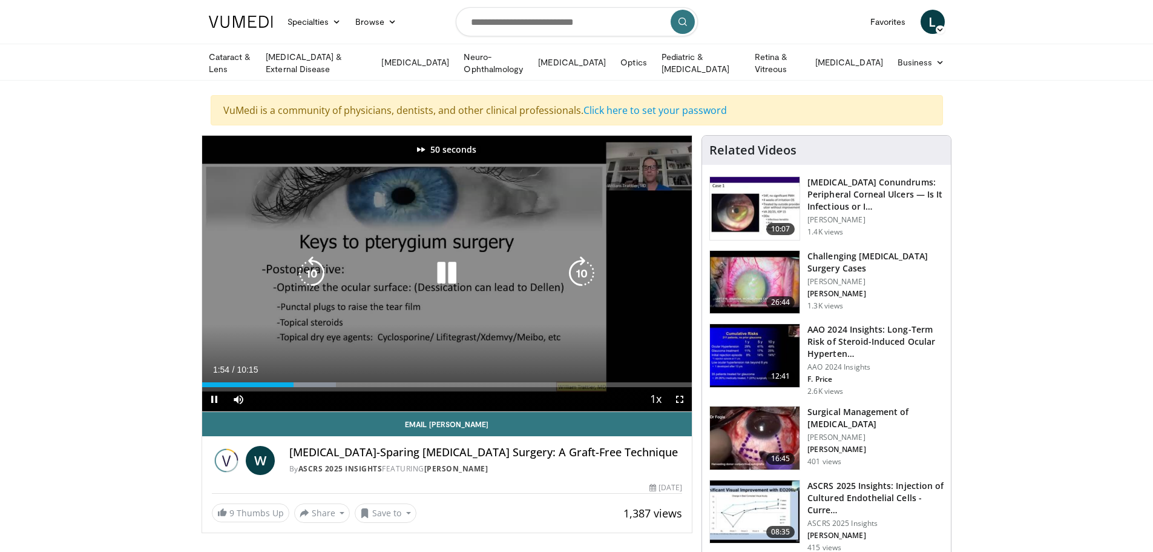
click at [585, 267] on icon "Video Player" at bounding box center [582, 273] width 34 height 34
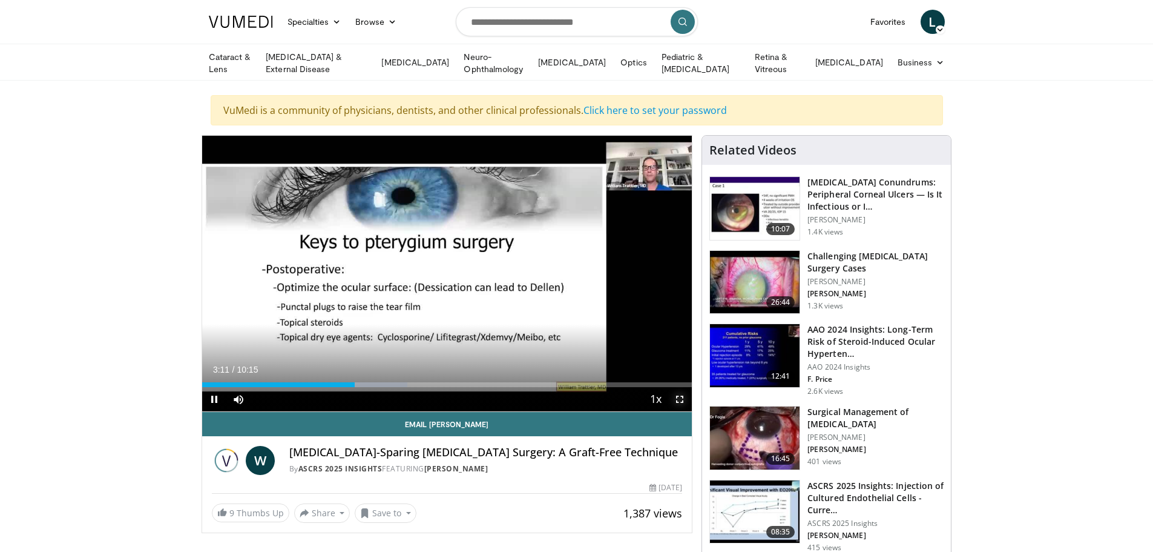
click at [684, 394] on span "Video Player" at bounding box center [680, 399] width 24 height 24
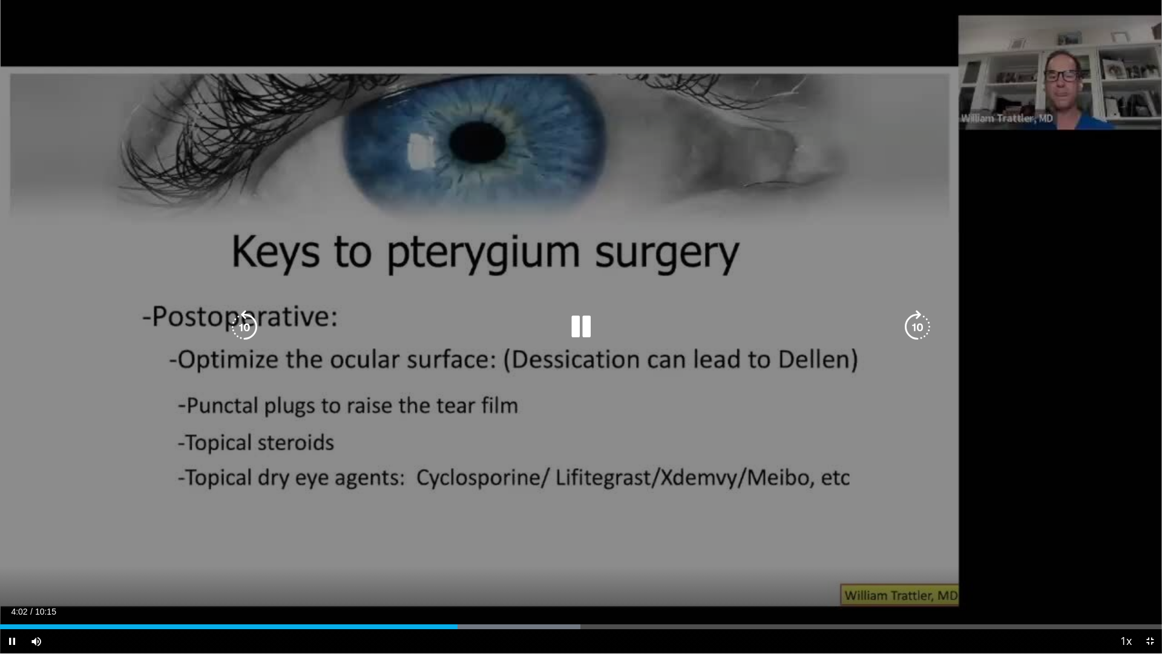
click at [916, 321] on icon "Video Player" at bounding box center [918, 327] width 34 height 34
click at [916, 326] on icon "Video Player" at bounding box center [918, 327] width 34 height 34
click at [917, 328] on icon "Video Player" at bounding box center [918, 327] width 34 height 34
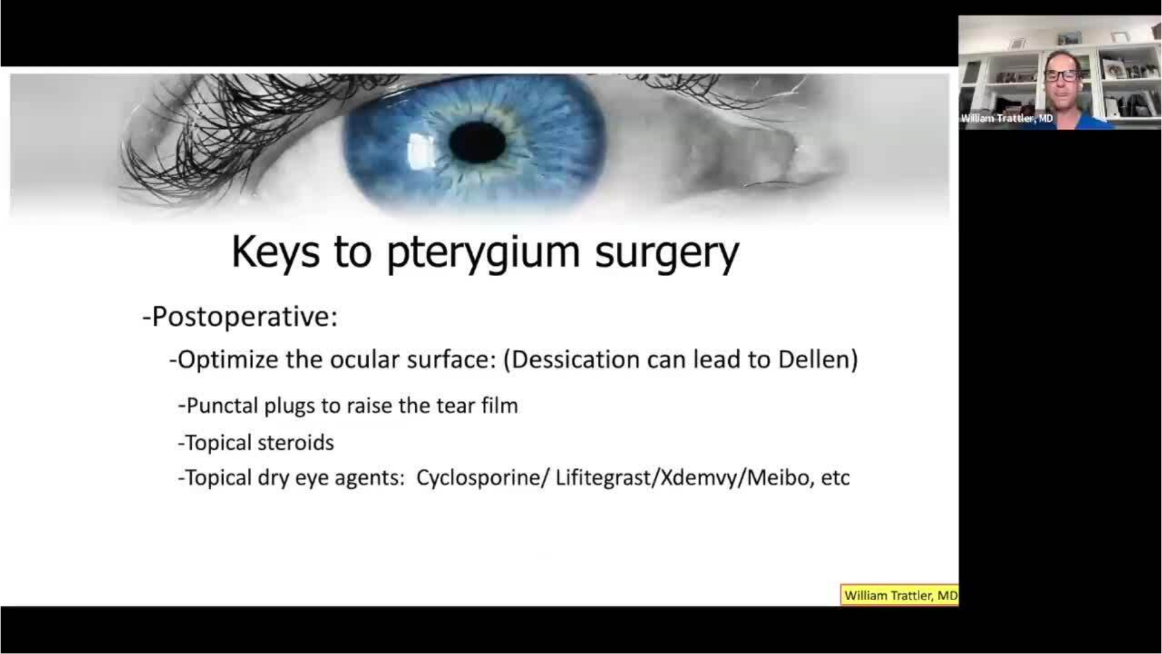
click at [917, 328] on div "10 seconds Tap to unmute" at bounding box center [581, 326] width 1162 height 653
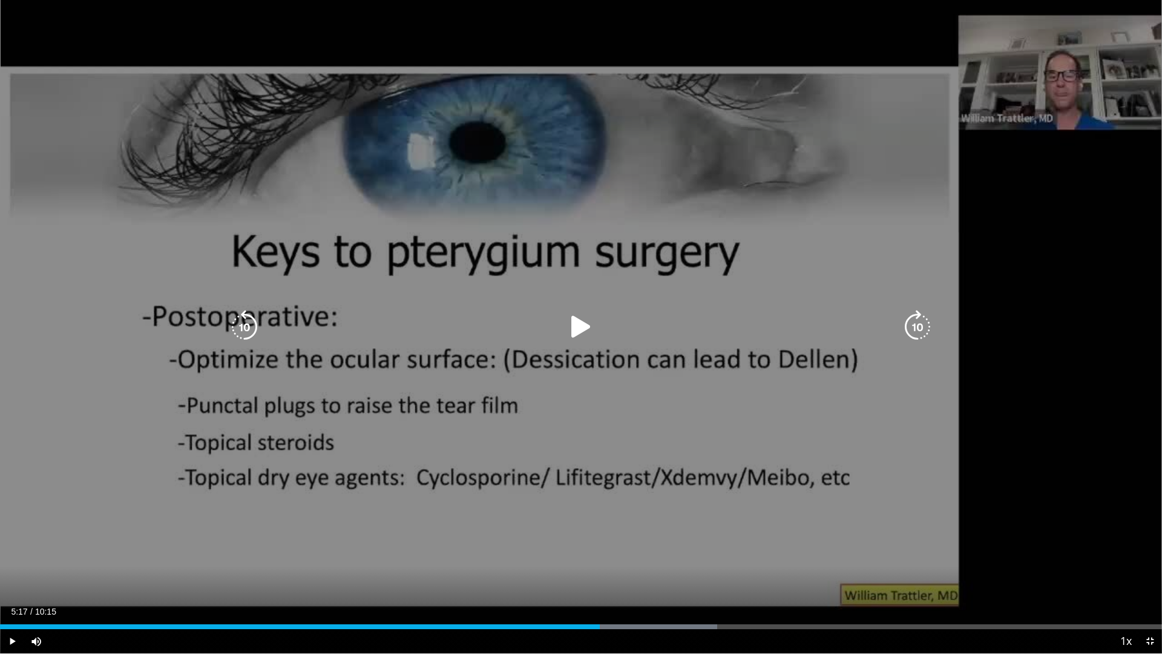
click at [896, 363] on div "10 seconds Tap to unmute" at bounding box center [581, 326] width 1162 height 653
click at [913, 325] on icon "Video Player" at bounding box center [918, 327] width 34 height 34
click at [924, 323] on icon "Video Player" at bounding box center [918, 327] width 34 height 34
click at [920, 328] on icon "Video Player" at bounding box center [918, 327] width 34 height 34
click at [919, 332] on icon "Video Player" at bounding box center [918, 327] width 34 height 34
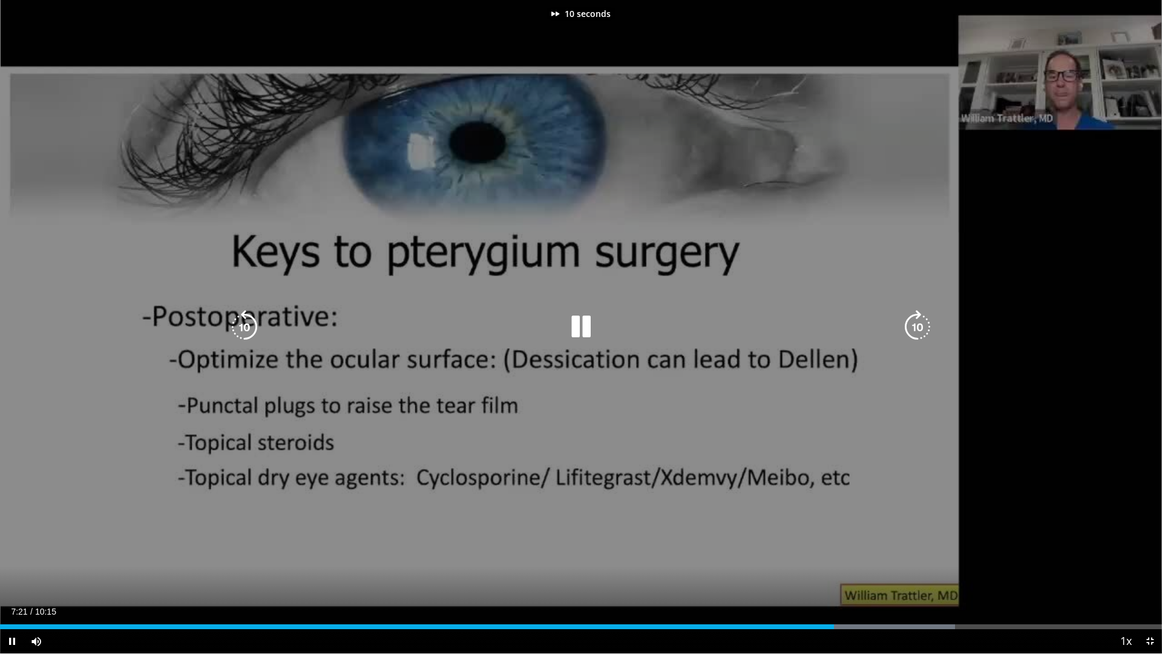
click at [919, 332] on icon "Video Player" at bounding box center [918, 327] width 34 height 34
click at [920, 331] on icon "Video Player" at bounding box center [918, 327] width 34 height 34
click at [923, 330] on icon "Video Player" at bounding box center [918, 327] width 34 height 34
click at [923, 329] on icon "Video Player" at bounding box center [918, 327] width 34 height 34
click at [912, 327] on icon "Video Player" at bounding box center [918, 327] width 34 height 34
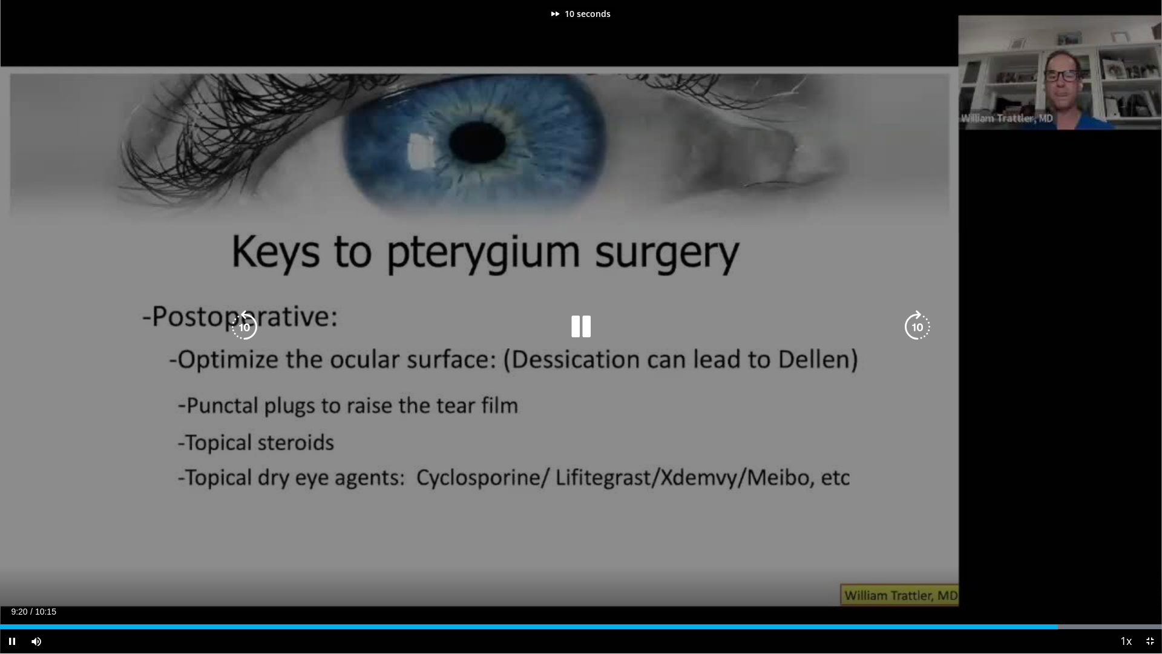
click at [912, 327] on icon "Video Player" at bounding box center [918, 327] width 34 height 34
click at [914, 331] on icon "Video Player" at bounding box center [918, 327] width 34 height 34
